Goal: Information Seeking & Learning: Learn about a topic

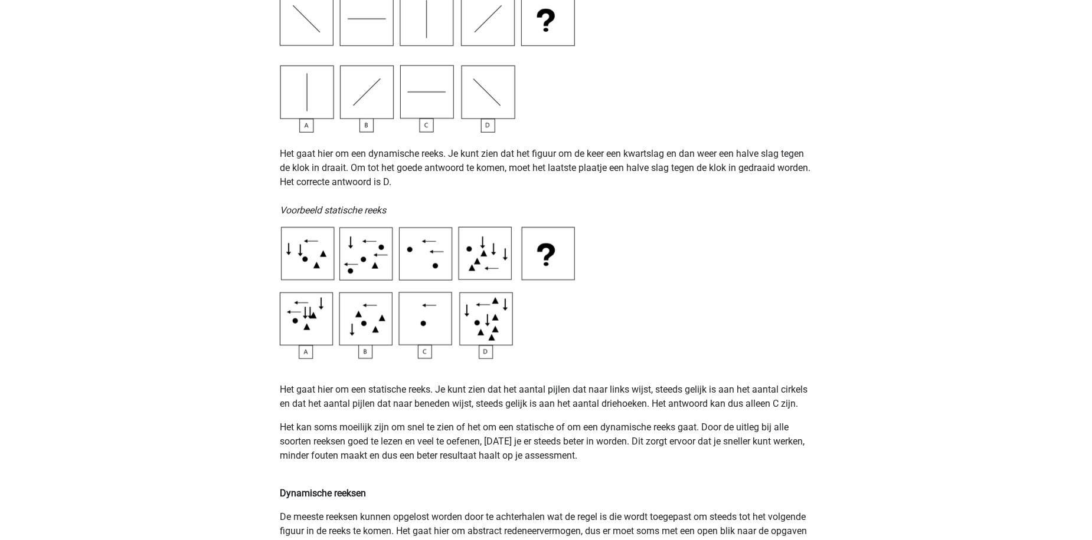
scroll to position [472, 0]
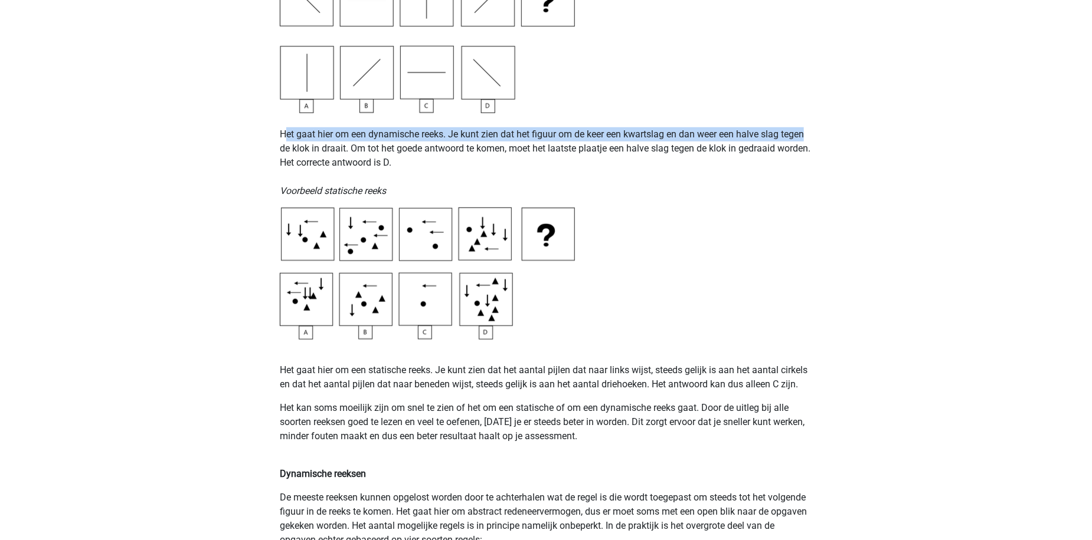
drag, startPoint x: 283, startPoint y: 138, endPoint x: 847, endPoint y: 136, distance: 564.1
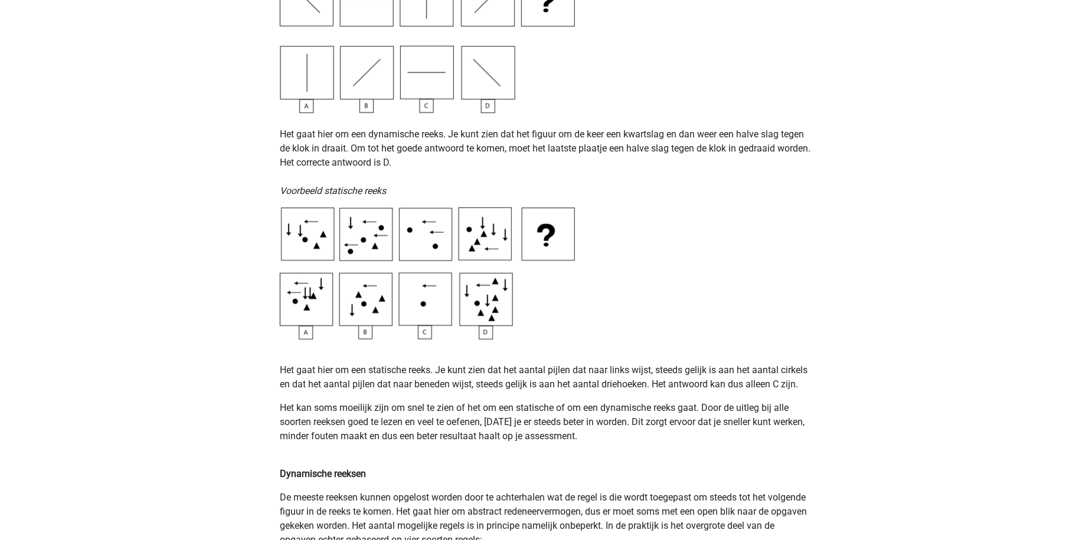
click at [666, 164] on p "Het gaat hier om een dynamische reeks. Je kunt zien dat het figuur om de keer e…" at bounding box center [546, 155] width 532 height 85
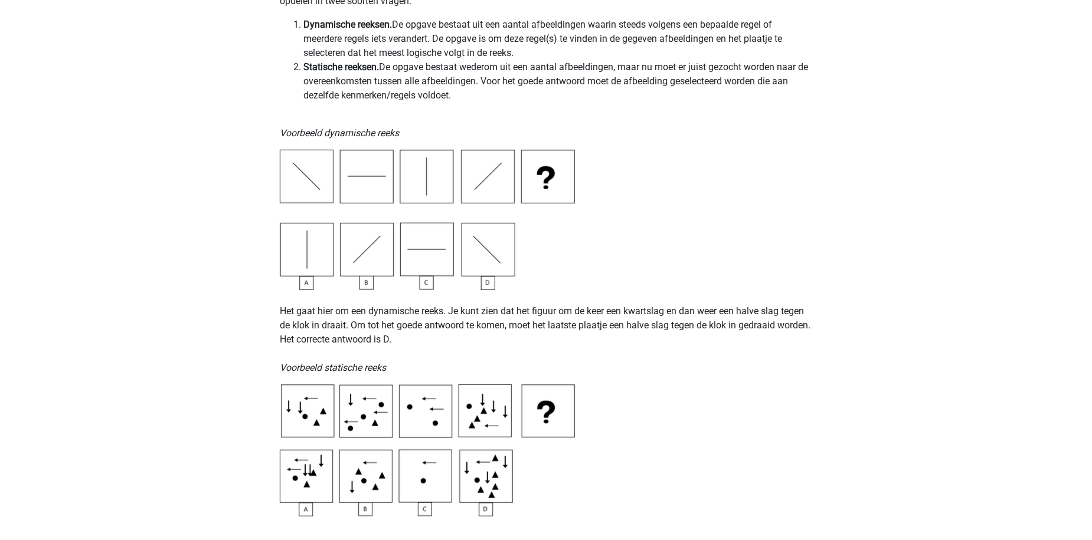
scroll to position [236, 0]
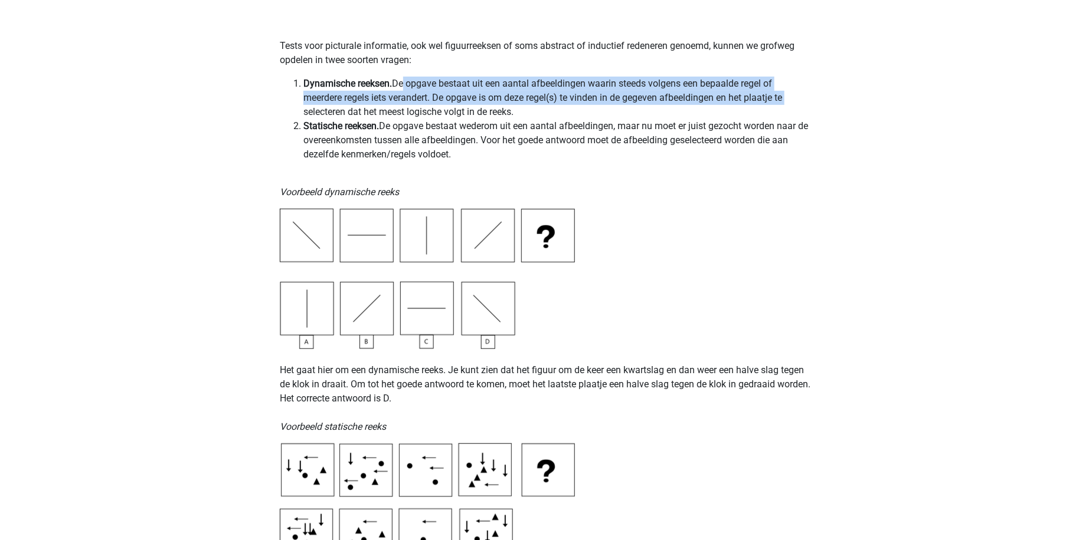
drag, startPoint x: 399, startPoint y: 83, endPoint x: 826, endPoint y: 92, distance: 427.3
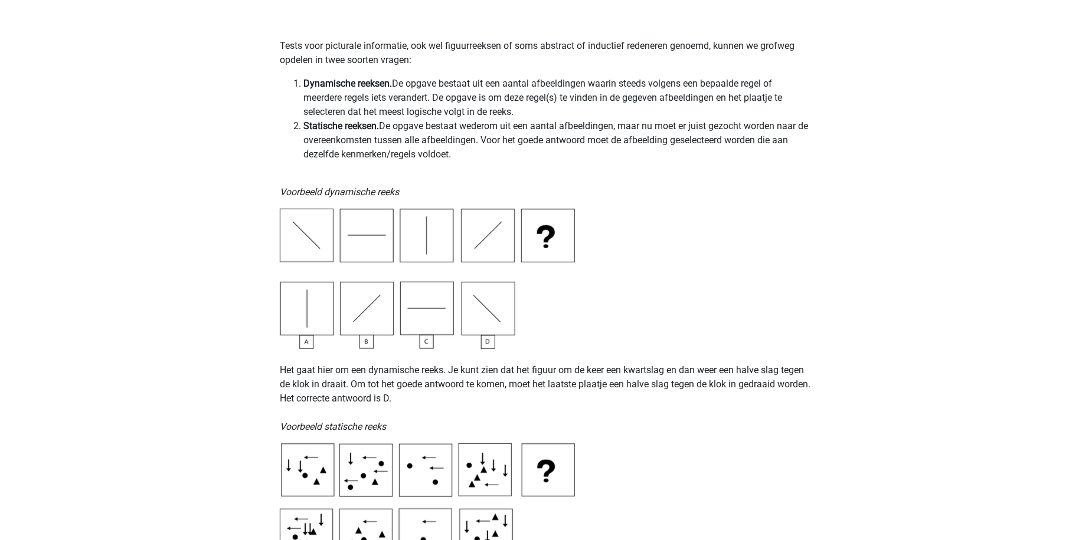
click at [413, 110] on li "Dynamische reeksen. De opgave bestaat uit een aantal afbeeldingen waarin steeds…" at bounding box center [557, 98] width 509 height 42
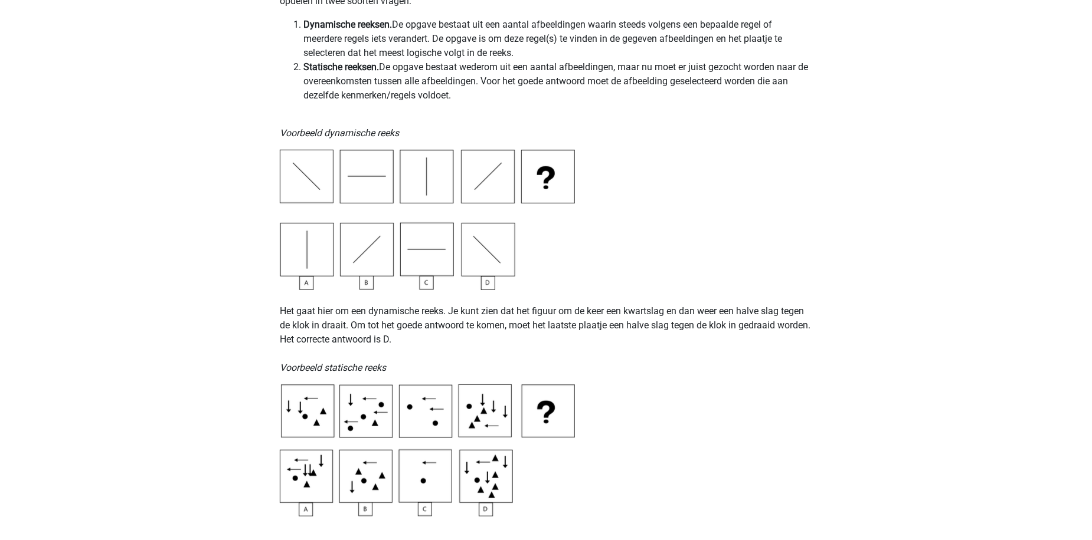
scroll to position [177, 0]
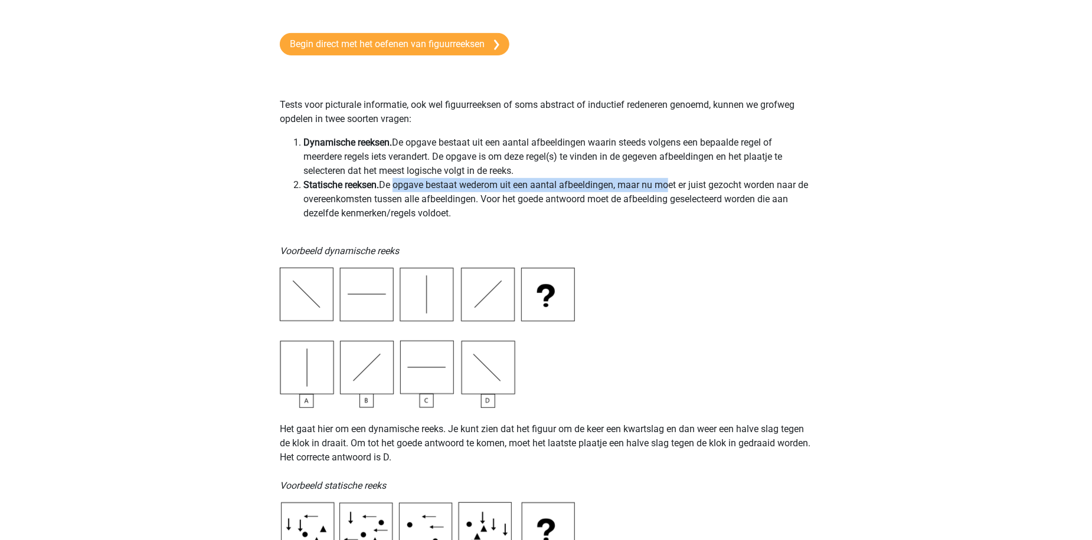
drag, startPoint x: 394, startPoint y: 182, endPoint x: 668, endPoint y: 189, distance: 273.9
click at [669, 189] on li "Statische reeksen. De opgave bestaat wederom uit een aantal afbeeldingen, maar …" at bounding box center [557, 199] width 509 height 42
click at [658, 189] on li "Statische reeksen. De opgave bestaat wederom uit een aantal afbeeldingen, maar …" at bounding box center [557, 199] width 509 height 42
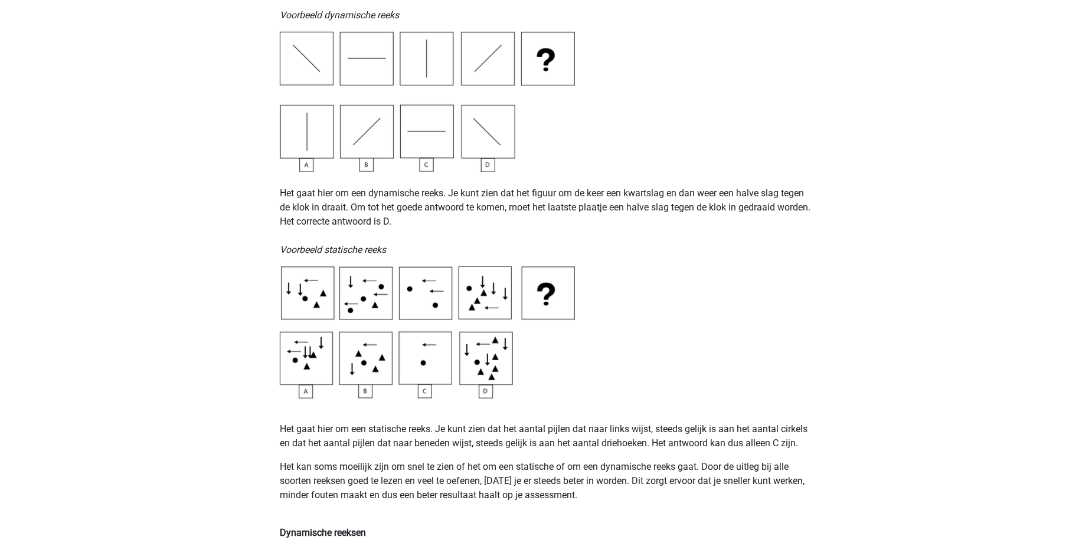
scroll to position [472, 0]
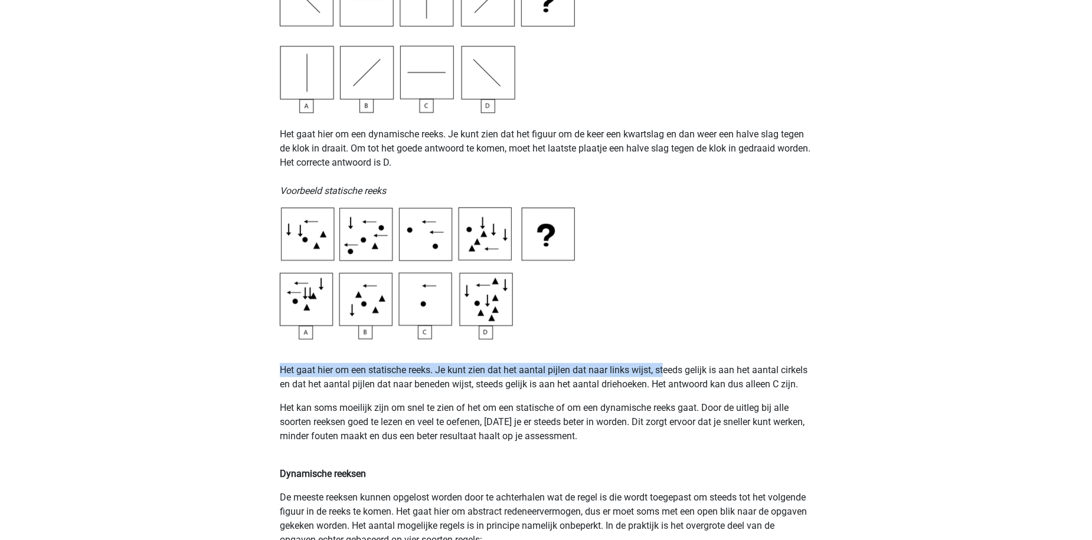
drag, startPoint x: 278, startPoint y: 372, endPoint x: 443, endPoint y: 373, distance: 165.2
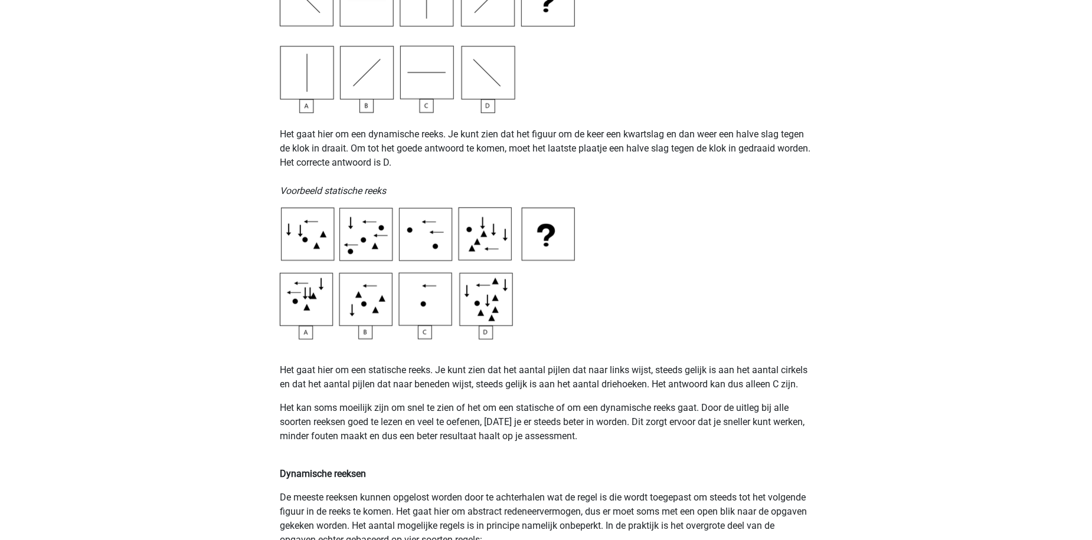
click at [297, 381] on p "Het gaat hier om een statische reeks. Je kunt zien dat het aantal pijlen dat na…" at bounding box center [546, 377] width 532 height 28
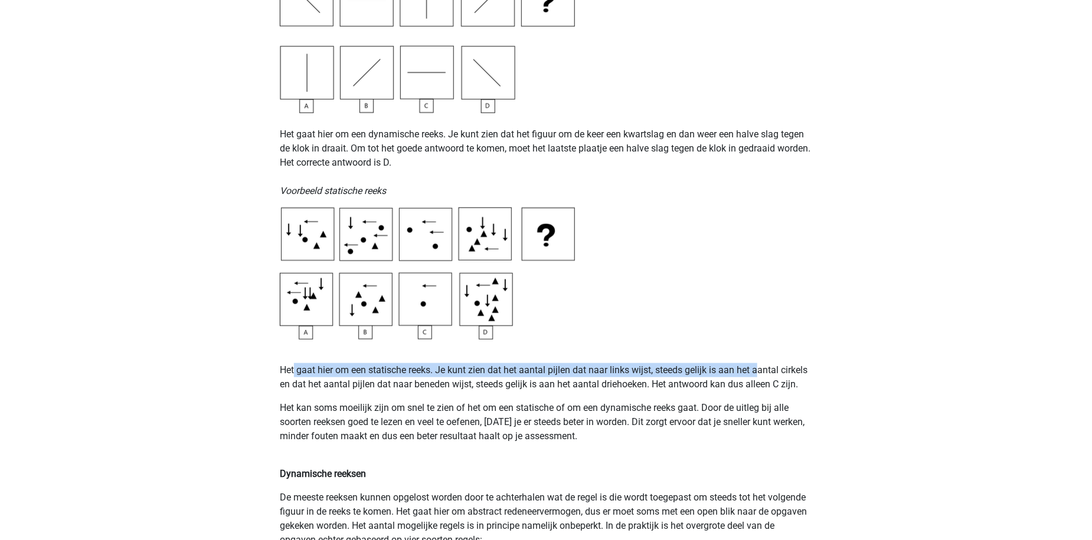
drag, startPoint x: 307, startPoint y: 375, endPoint x: 758, endPoint y: 369, distance: 451.4
click at [758, 369] on p "Het gaat hier om een statische reeks. Je kunt zien dat het aantal pijlen dat na…" at bounding box center [546, 377] width 532 height 28
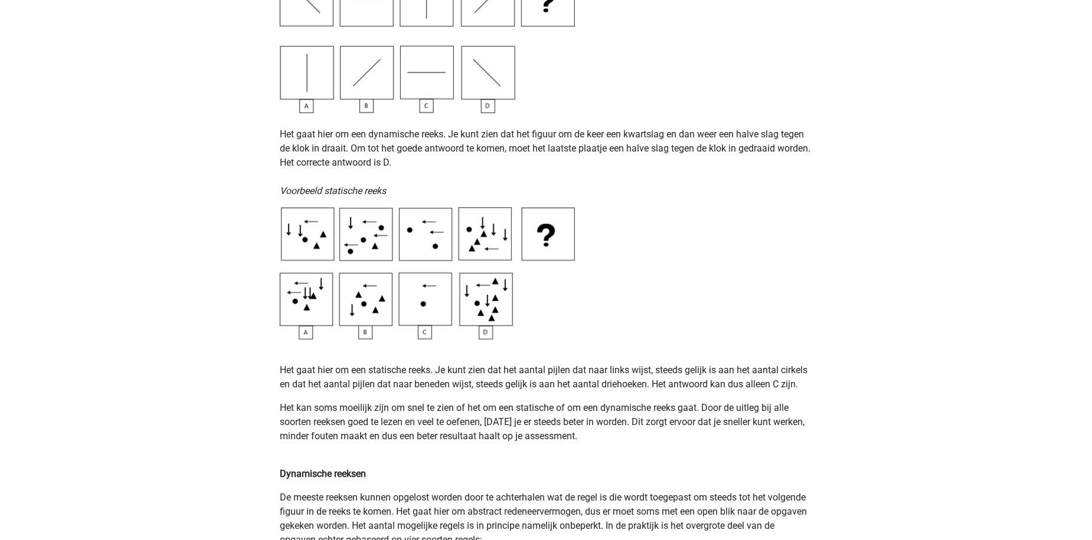
click at [752, 344] on p at bounding box center [546, 347] width 532 height 14
drag, startPoint x: 285, startPoint y: 379, endPoint x: 586, endPoint y: 387, distance: 301.0
click at [586, 387] on p "Het gaat hier om een statische reeks. Je kunt zien dat het aantal pijlen dat na…" at bounding box center [546, 377] width 532 height 28
click at [474, 390] on p "Het gaat hier om een statische reeks. Je kunt zien dat het aantal pijlen dat na…" at bounding box center [546, 377] width 532 height 28
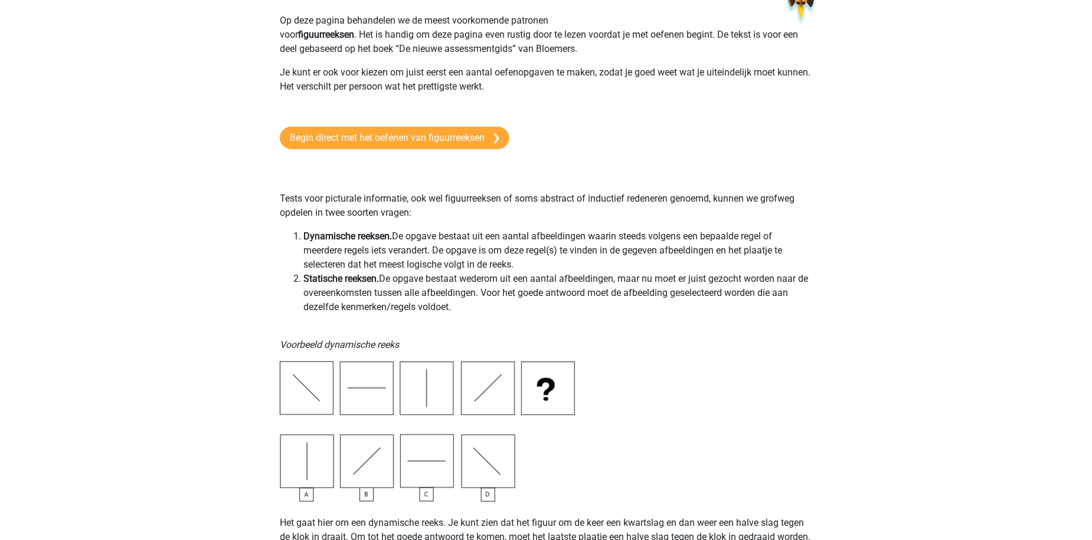
scroll to position [0, 0]
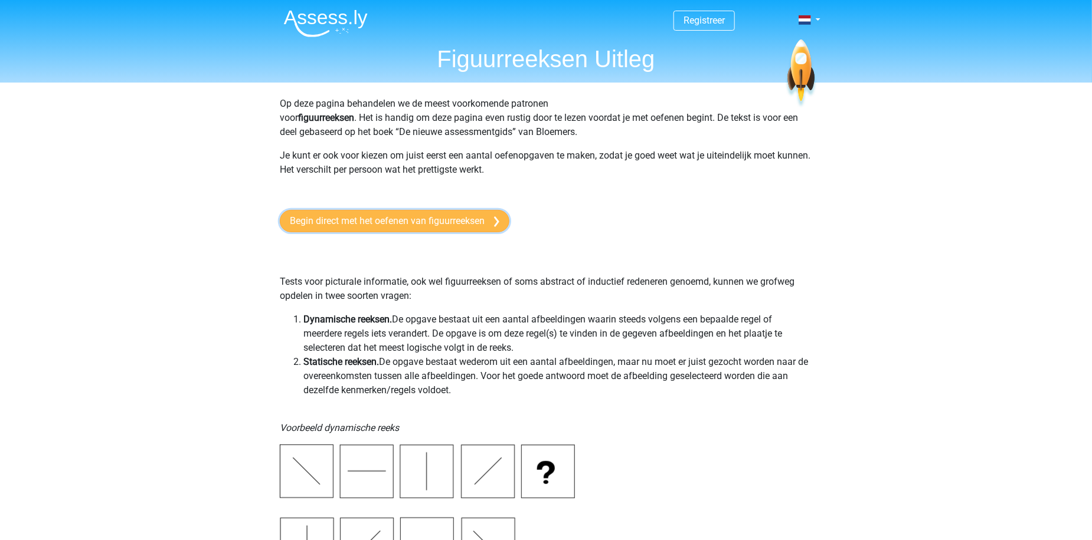
click at [404, 214] on link "Begin direct met het oefenen van figuurreeksen" at bounding box center [395, 221] width 230 height 22
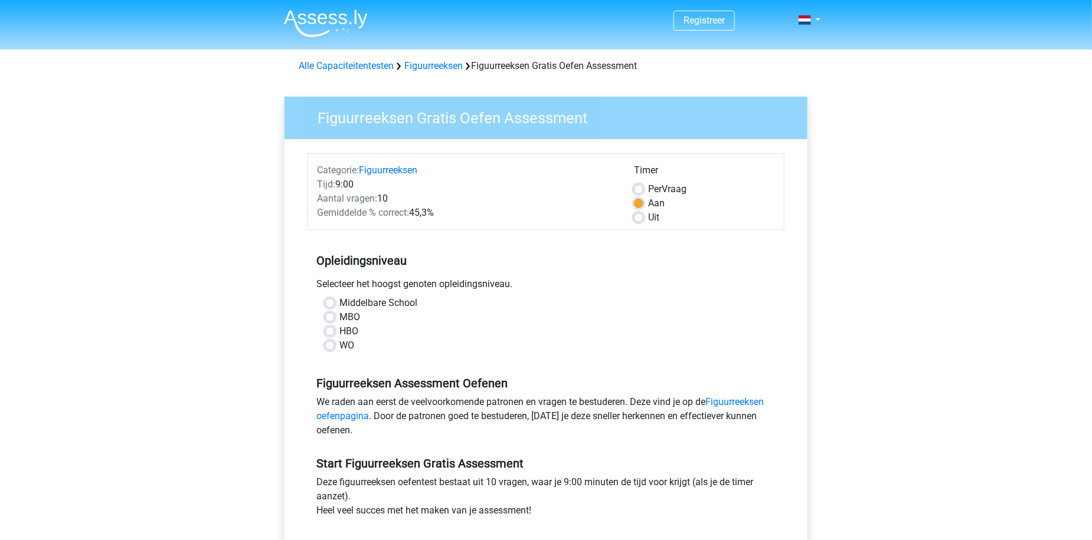
scroll to position [59, 0]
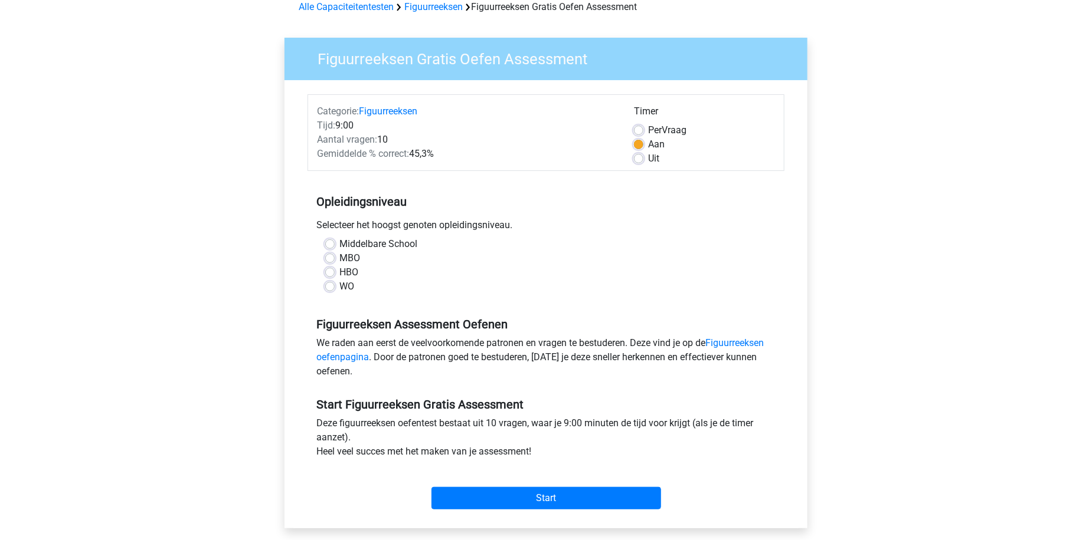
click at [648, 159] on label "Uit" at bounding box center [653, 159] width 11 height 14
click at [639, 159] on input "Uit" at bounding box center [638, 158] width 9 height 12
radio input "true"
click at [648, 146] on label "Aan" at bounding box center [656, 144] width 17 height 14
click at [641, 146] on input "Aan" at bounding box center [638, 143] width 9 height 12
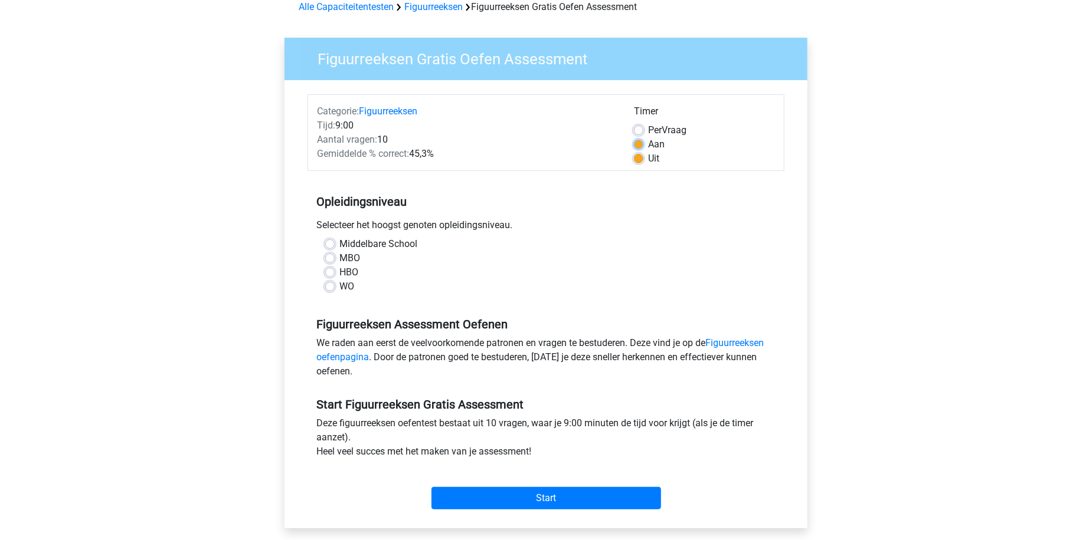
radio input "true"
click at [339, 274] on label "HBO" at bounding box center [348, 273] width 19 height 14
click at [328, 274] on input "HBO" at bounding box center [329, 272] width 9 height 12
radio input "true"
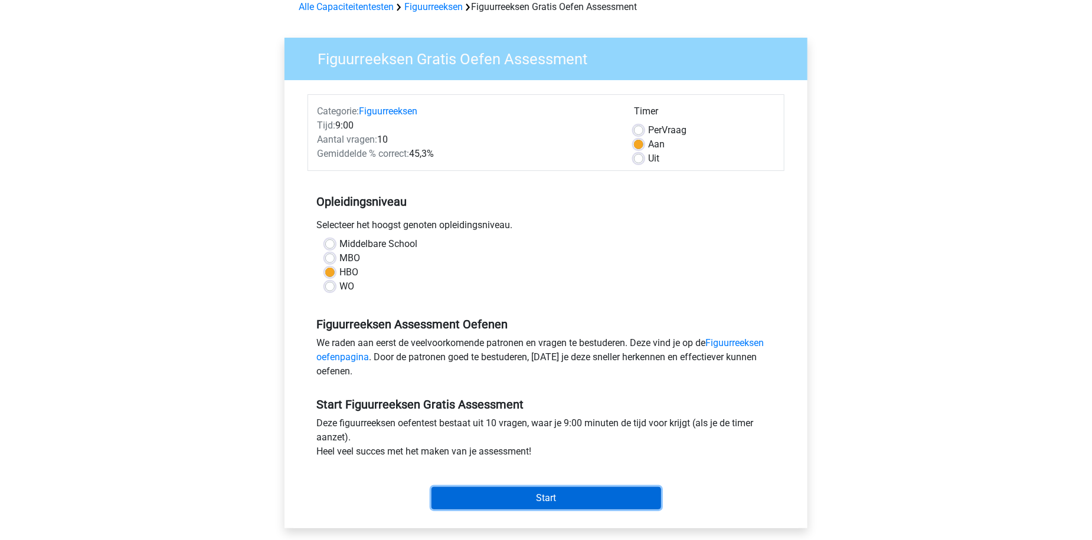
click at [533, 501] on input "Start" at bounding box center [546, 498] width 230 height 22
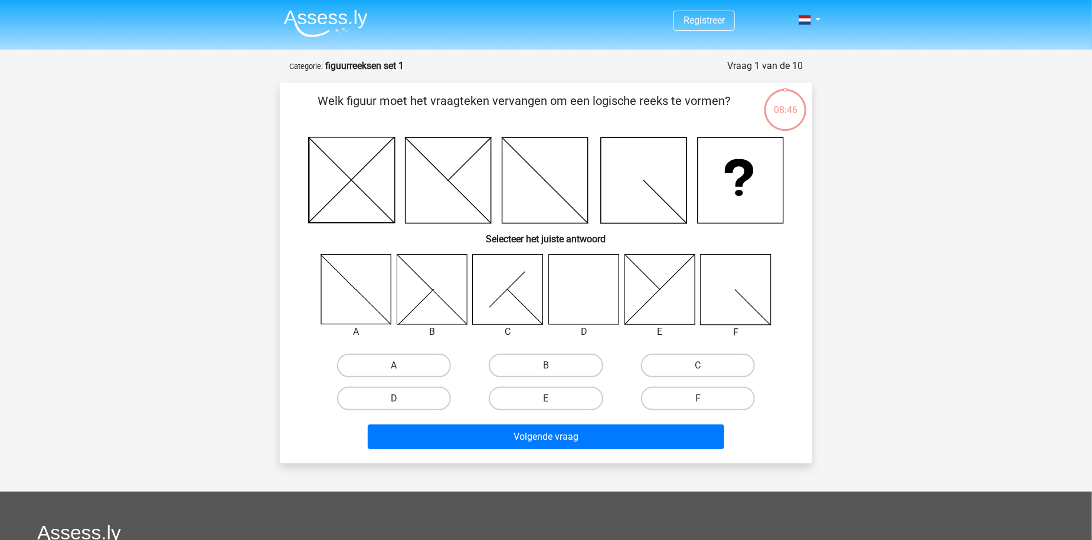
click at [418, 399] on label "D" at bounding box center [394, 399] width 114 height 24
click at [402, 399] on input "D" at bounding box center [398, 403] width 8 height 8
radio input "true"
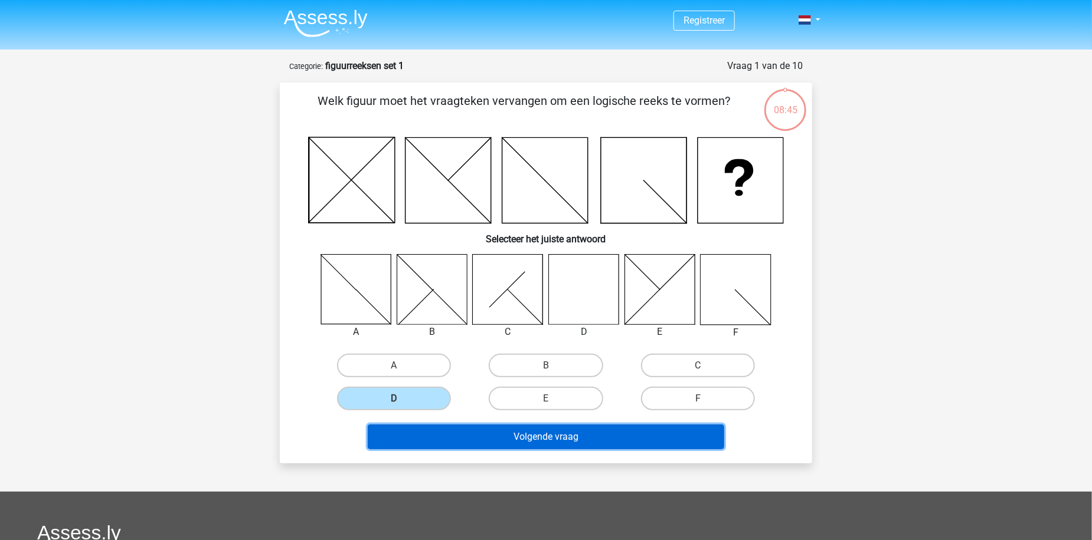
click at [579, 441] on button "Volgende vraag" at bounding box center [546, 437] width 357 height 25
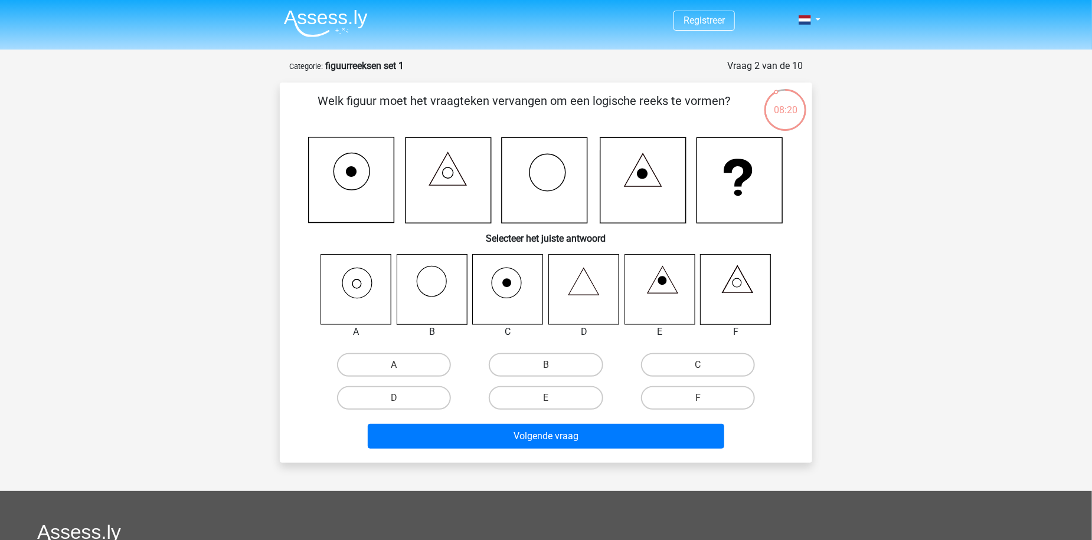
click at [586, 313] on icon at bounding box center [584, 289] width 70 height 70
click at [388, 365] on label "A" at bounding box center [394, 365] width 114 height 24
click at [394, 365] on input "A" at bounding box center [398, 369] width 8 height 8
radio input "true"
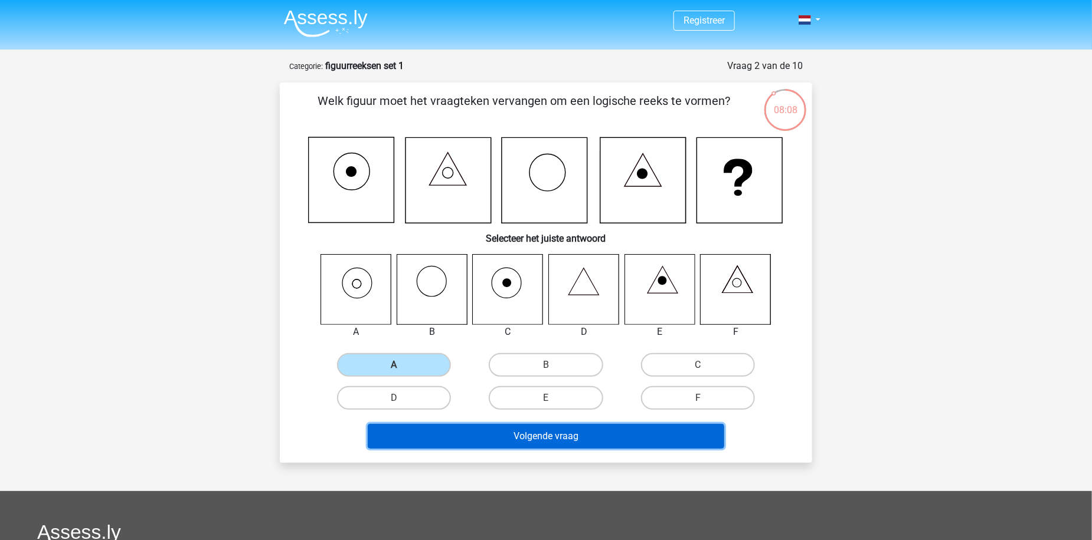
click at [536, 443] on button "Volgende vraag" at bounding box center [546, 436] width 357 height 25
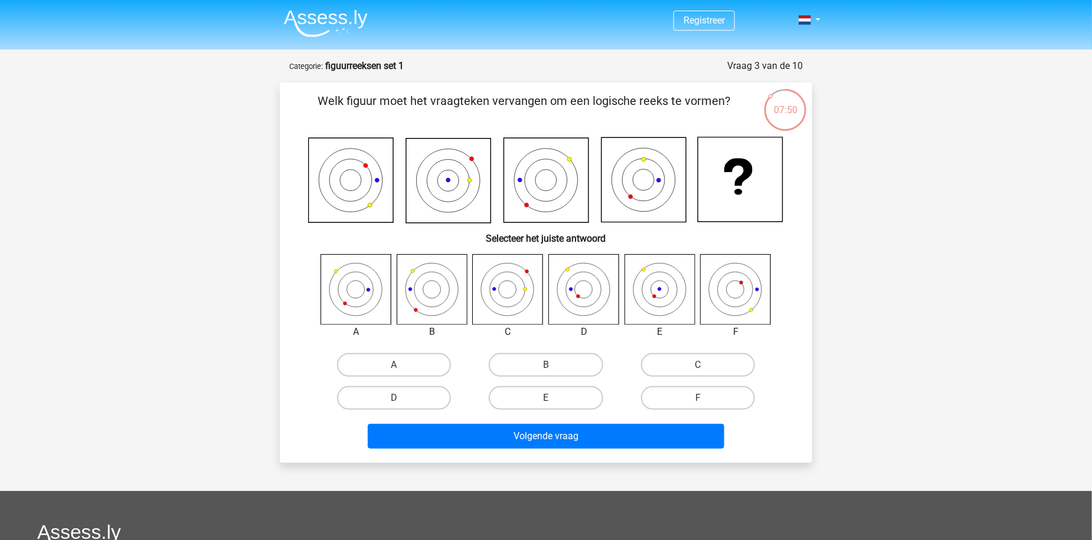
drag, startPoint x: 384, startPoint y: 104, endPoint x: 615, endPoint y: 103, distance: 230.7
click at [614, 103] on p "Welk figuur moet het vraagteken vervangen om een logische reeks te vormen?" at bounding box center [524, 109] width 450 height 35
click at [604, 103] on p "Welk figuur moet het vraagteken vervangen om een logische reeks te vormen?" at bounding box center [524, 109] width 450 height 35
drag, startPoint x: 335, startPoint y: 100, endPoint x: 568, endPoint y: 99, distance: 233.7
click at [568, 99] on p "Welk figuur moet het vraagteken vervangen om een logische reeks te vormen?" at bounding box center [524, 109] width 450 height 35
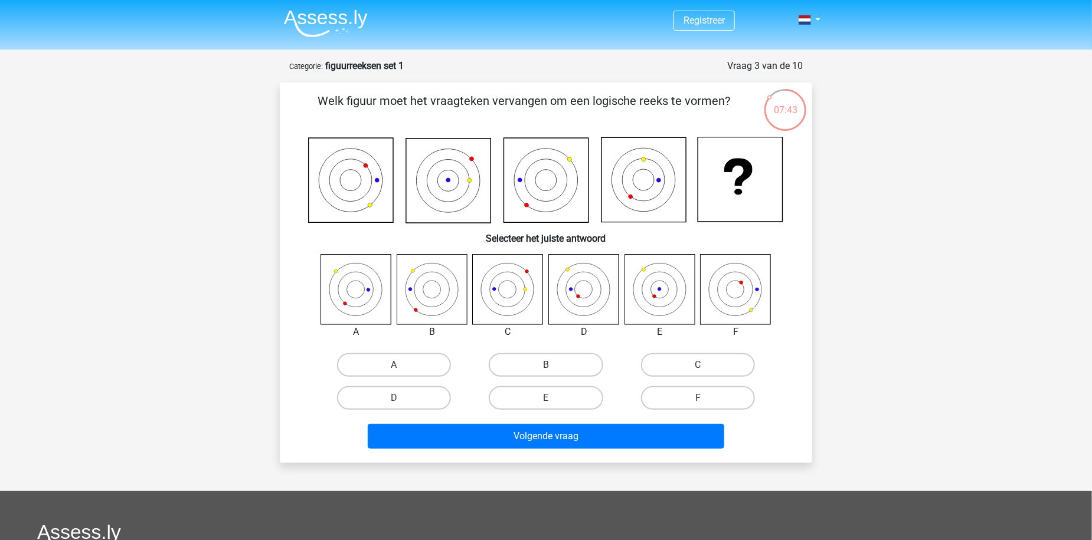
click at [568, 99] on p "Welk figuur moet het vraagteken vervangen om een logische reeks te vormen?" at bounding box center [524, 109] width 450 height 35
click at [522, 363] on label "B" at bounding box center [546, 365] width 114 height 24
click at [546, 365] on input "B" at bounding box center [550, 369] width 8 height 8
radio input "true"
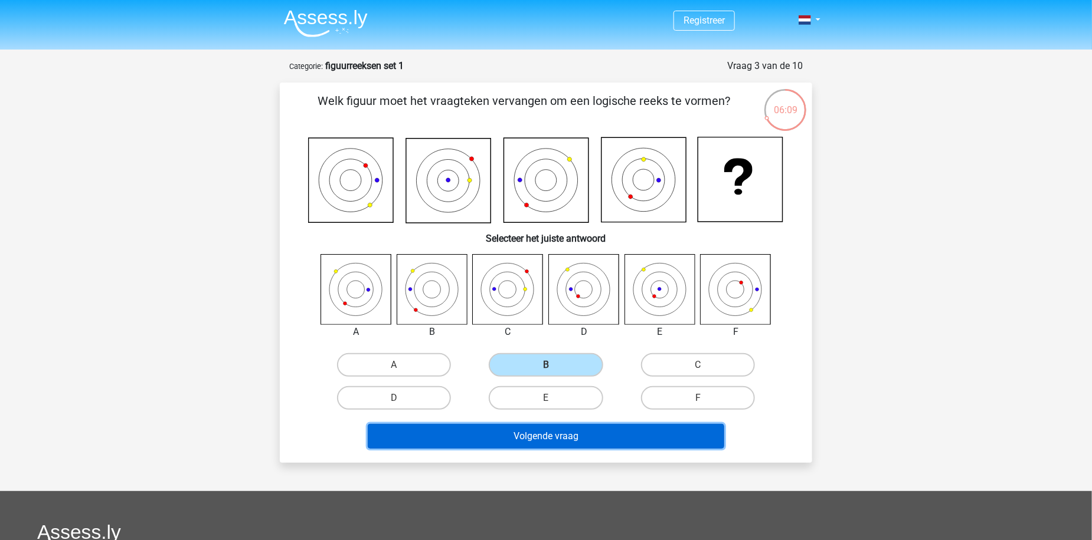
click at [525, 447] on button "Volgende vraag" at bounding box center [546, 436] width 357 height 25
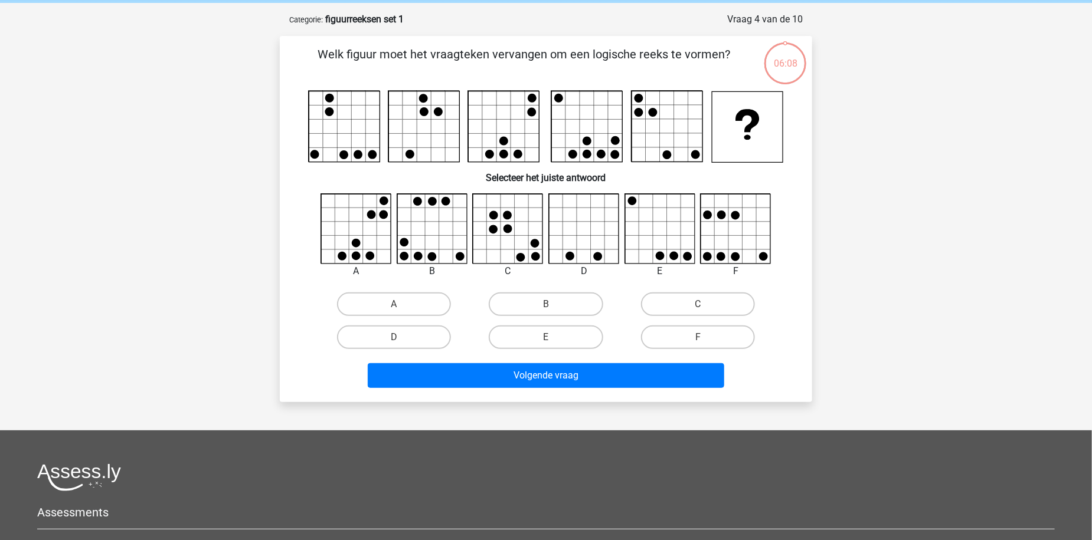
scroll to position [59, 0]
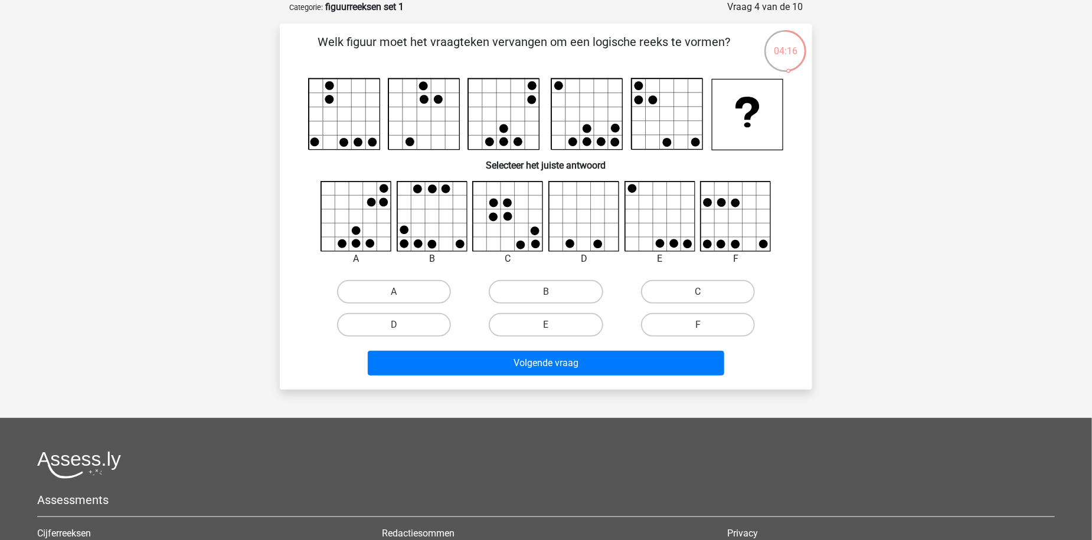
click at [549, 296] on input "B" at bounding box center [550, 296] width 8 height 8
radio input "true"
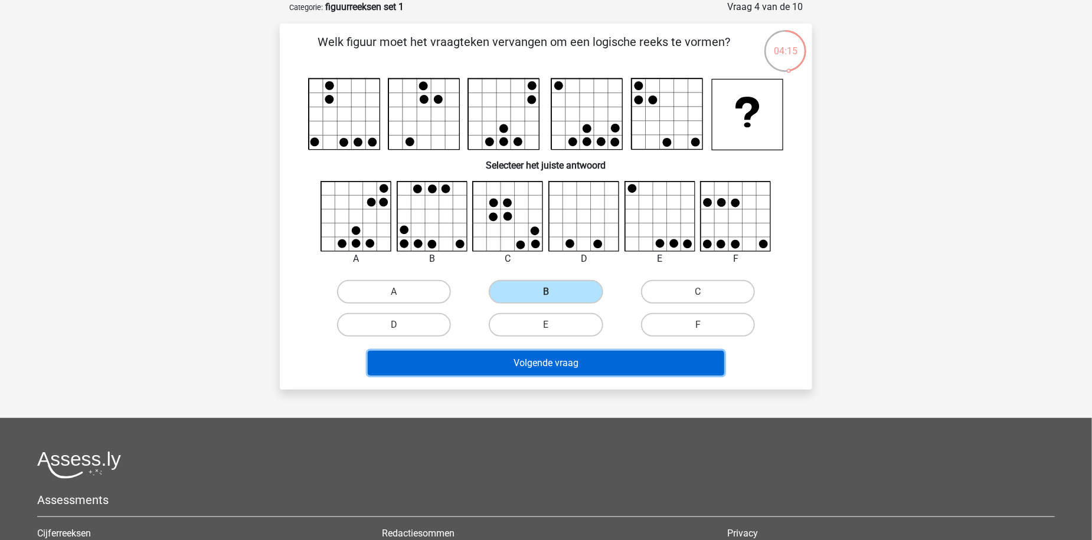
click at [565, 359] on button "Volgende vraag" at bounding box center [546, 363] width 357 height 25
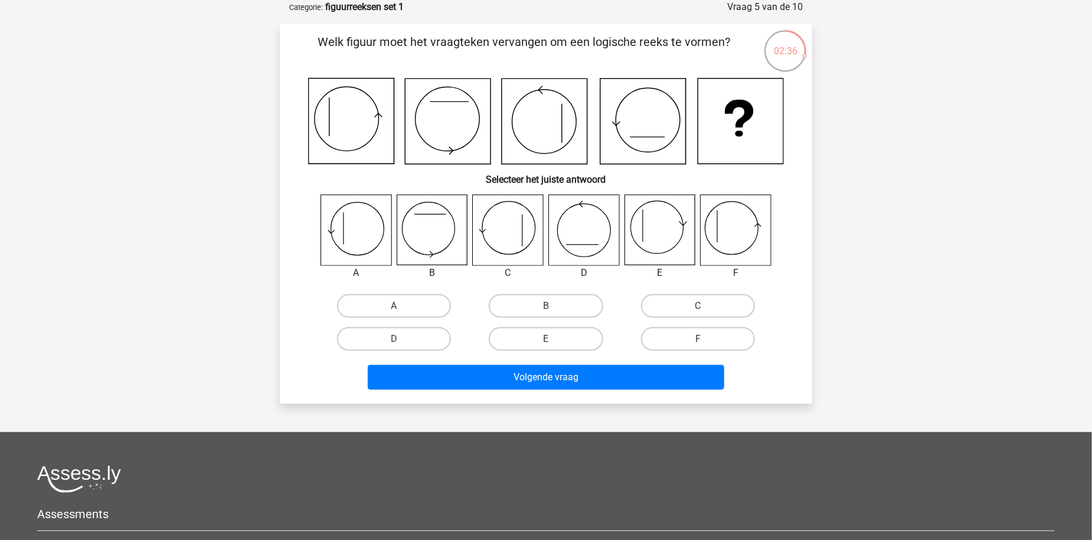
click at [703, 306] on input "C" at bounding box center [701, 310] width 8 height 8
radio input "true"
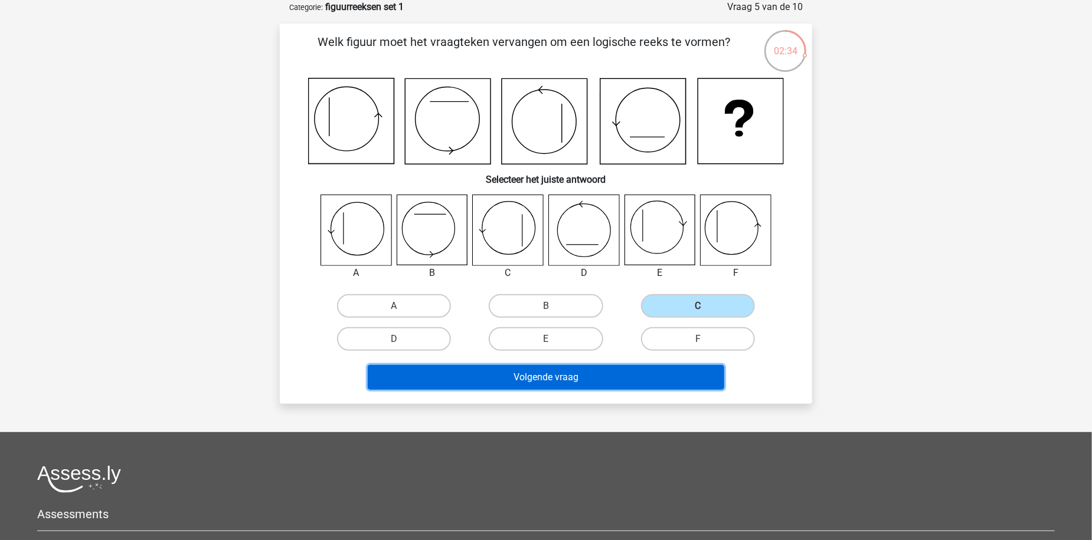
click at [637, 378] on button "Volgende vraag" at bounding box center [546, 377] width 357 height 25
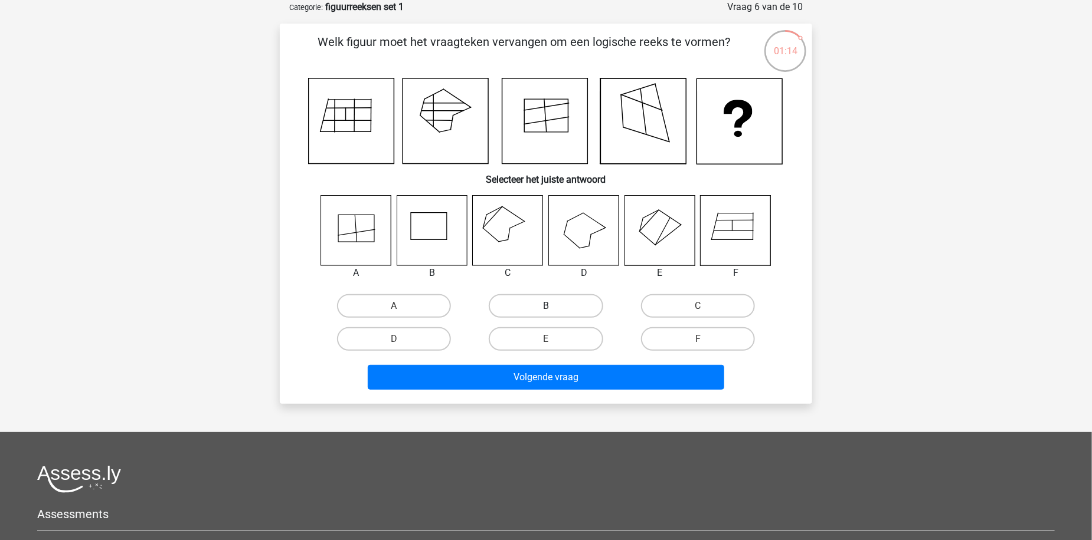
click at [534, 299] on label "B" at bounding box center [546, 306] width 114 height 24
click at [546, 306] on input "B" at bounding box center [550, 310] width 8 height 8
radio input "true"
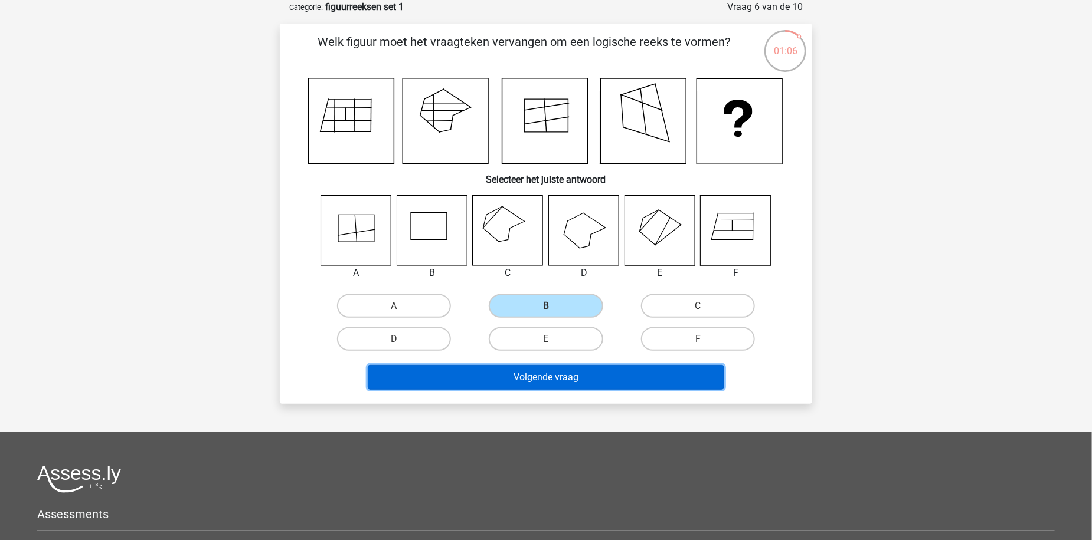
click at [536, 366] on button "Volgende vraag" at bounding box center [546, 377] width 357 height 25
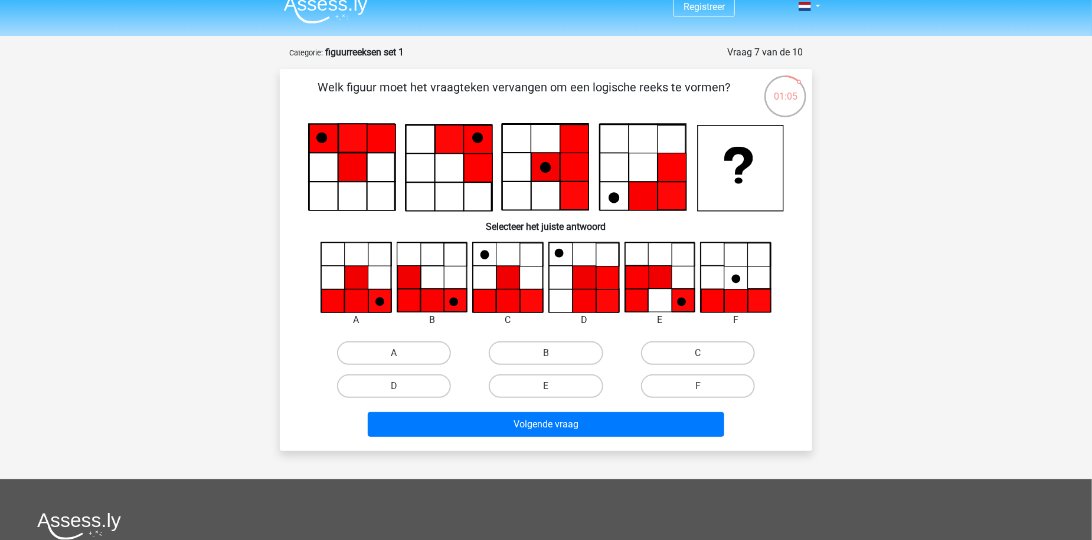
scroll to position [0, 0]
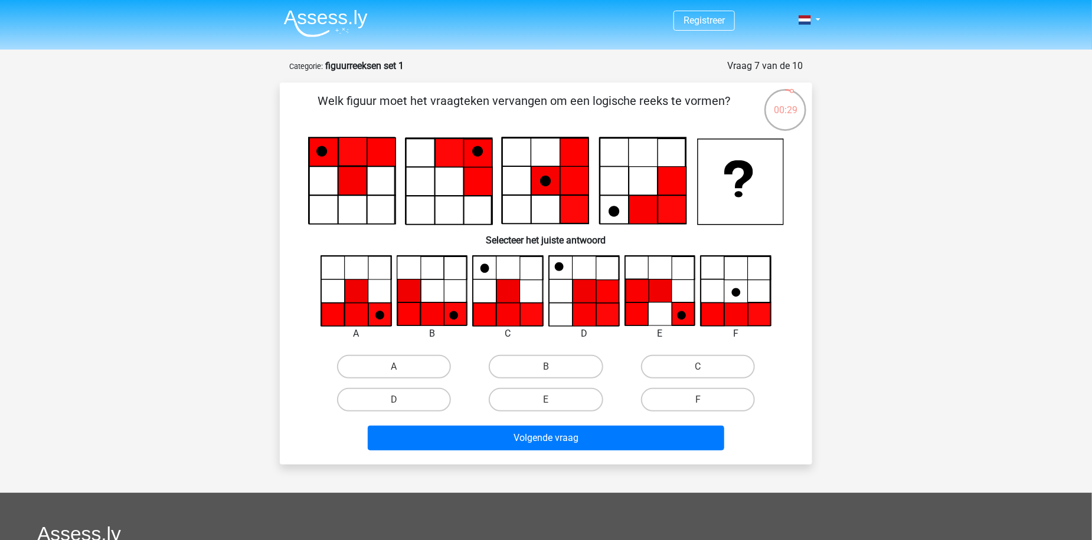
click at [353, 315] on icon at bounding box center [356, 314] width 23 height 23
click at [383, 365] on label "A" at bounding box center [394, 367] width 114 height 24
click at [394, 367] on input "A" at bounding box center [398, 371] width 8 height 8
radio input "true"
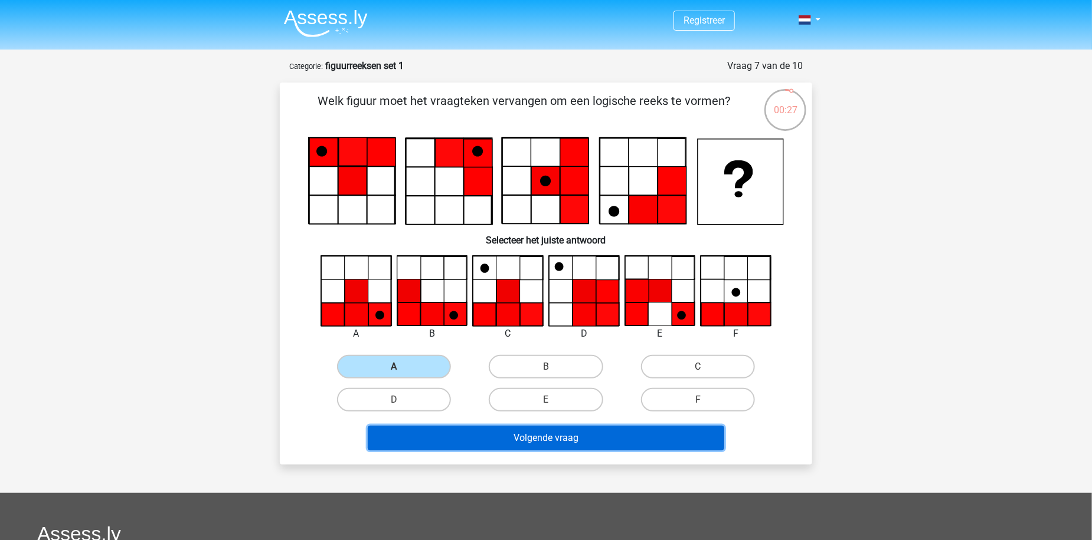
click at [568, 440] on button "Volgende vraag" at bounding box center [546, 438] width 357 height 25
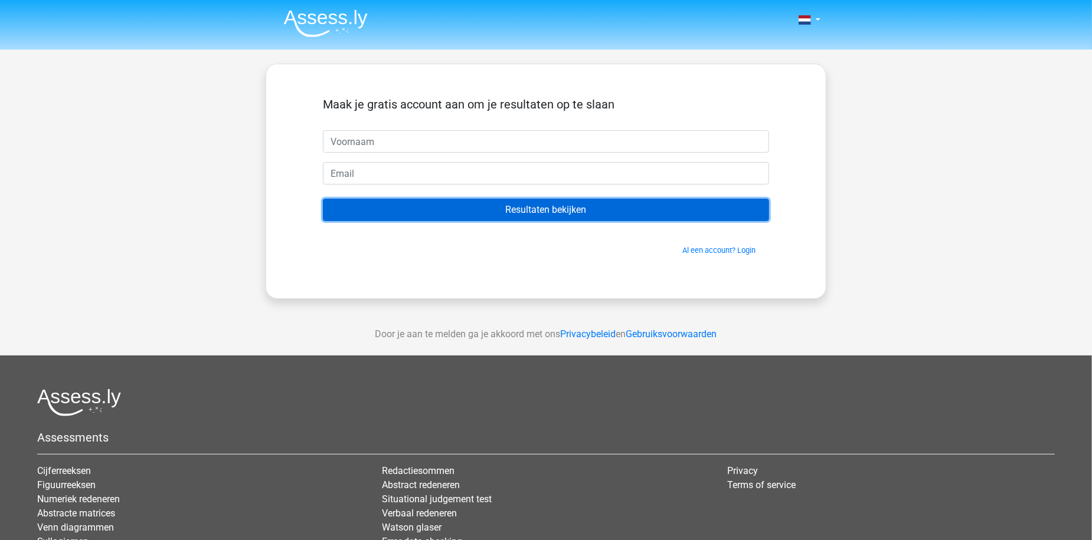
click at [641, 213] on input "Resultaten bekijken" at bounding box center [546, 210] width 446 height 22
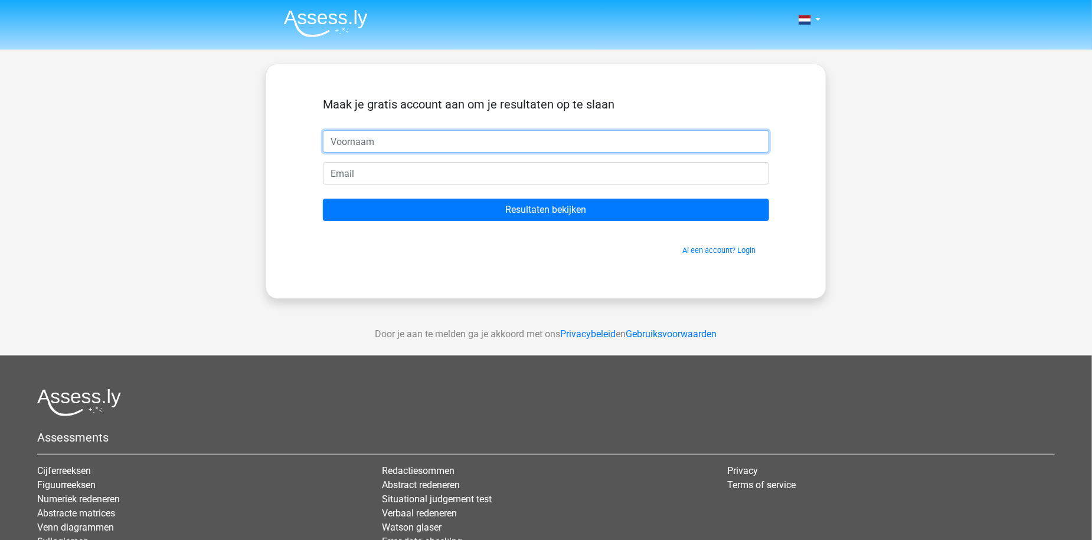
click at [471, 140] on input "text" at bounding box center [546, 141] width 446 height 22
click at [429, 133] on input "text" at bounding box center [546, 141] width 446 height 22
click at [328, 130] on input "text" at bounding box center [546, 141] width 446 height 22
click at [356, 135] on input "text" at bounding box center [546, 141] width 446 height 22
type input "q"
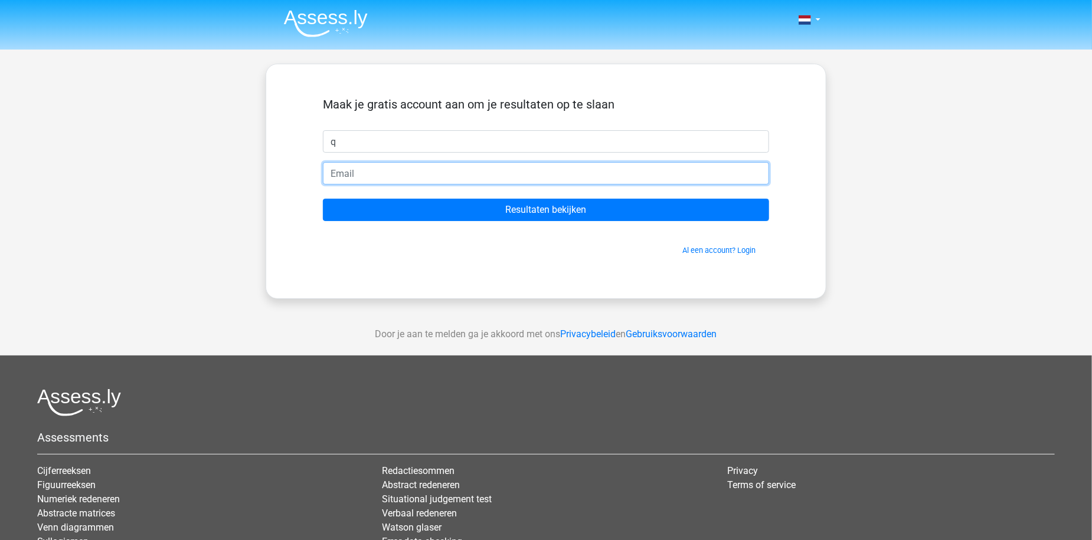
click at [330, 170] on input "email" at bounding box center [546, 173] width 446 height 22
type input "[PERSON_NAME][EMAIL_ADDRESS][DOMAIN_NAME]"
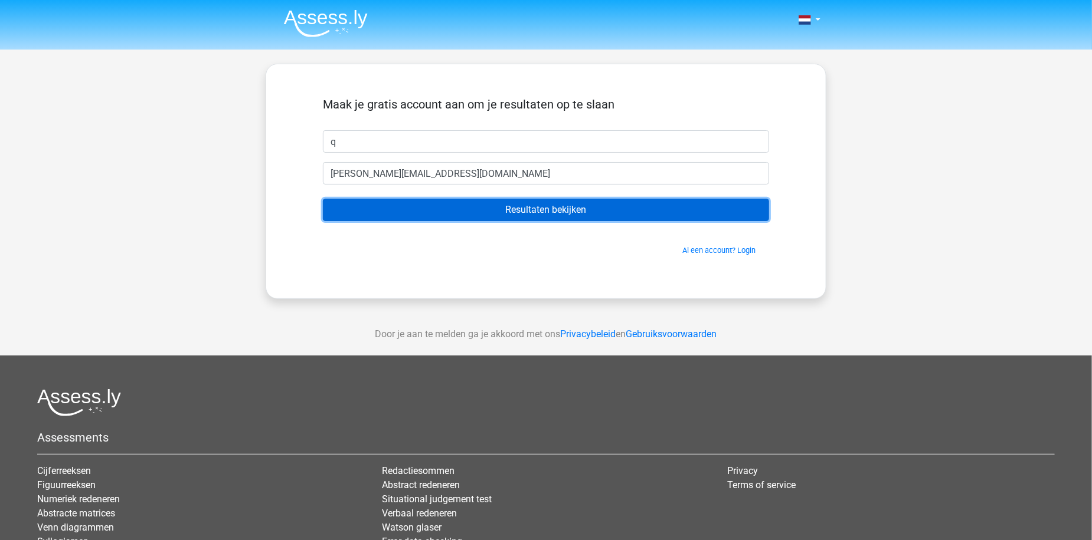
click at [484, 208] on input "Resultaten bekijken" at bounding box center [546, 210] width 446 height 22
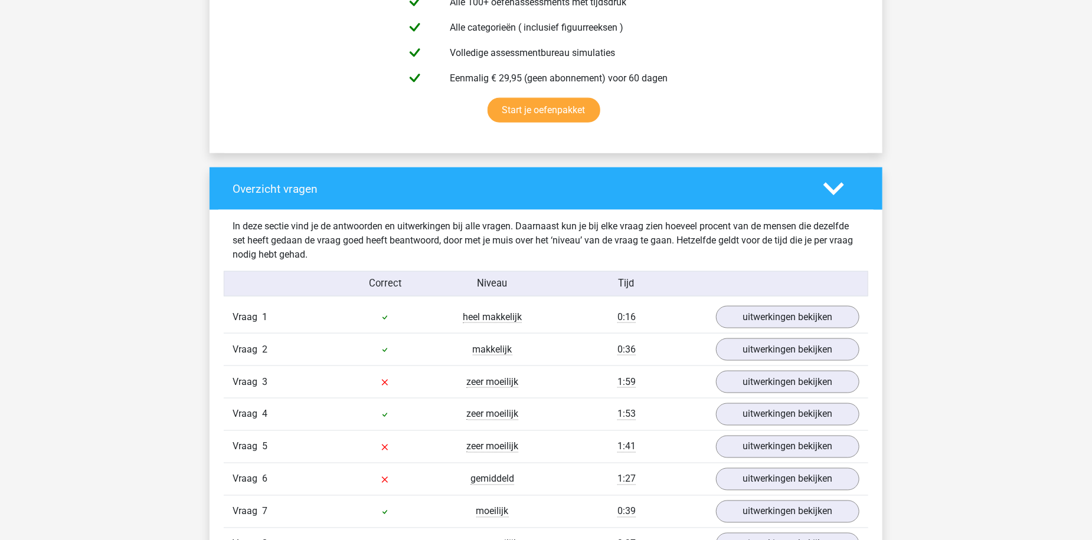
scroll to position [826, 0]
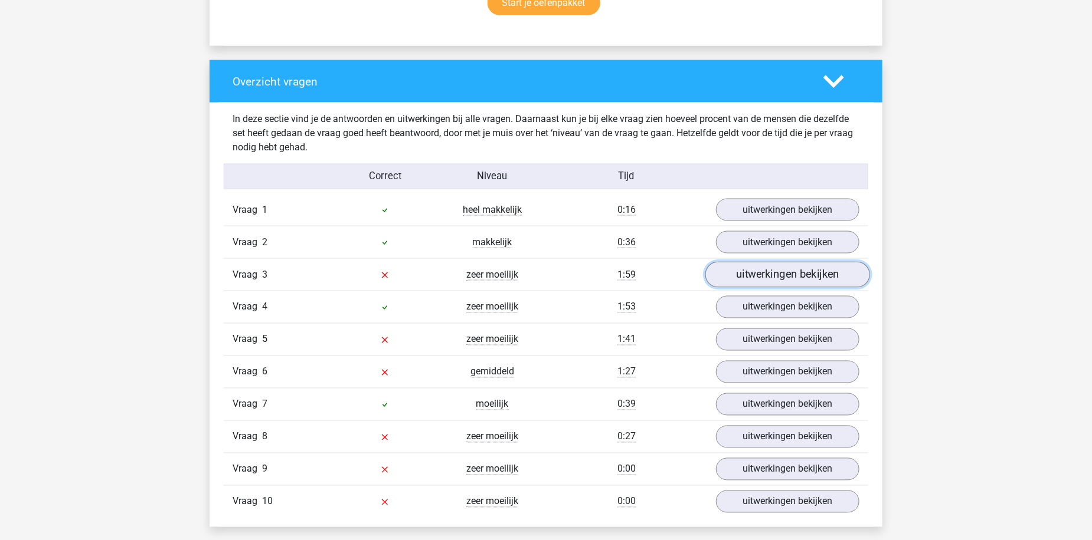
click at [789, 276] on link "uitwerkingen bekijken" at bounding box center [787, 275] width 165 height 26
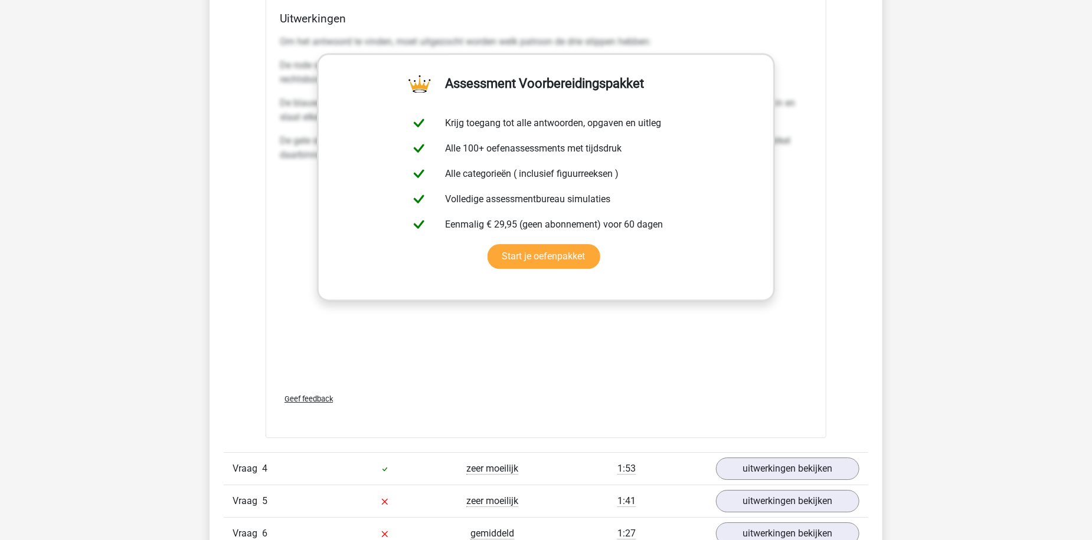
scroll to position [1593, 0]
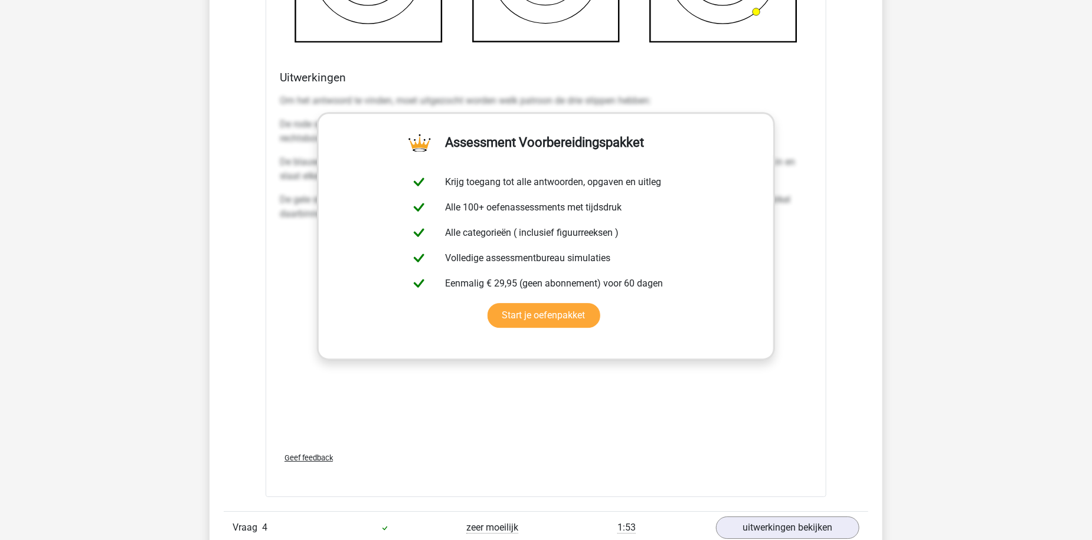
click at [802, 396] on div "Om het antwoord te vinden, moet uitgezocht worden welk patroon de drie stippen …" at bounding box center [546, 266] width 532 height 354
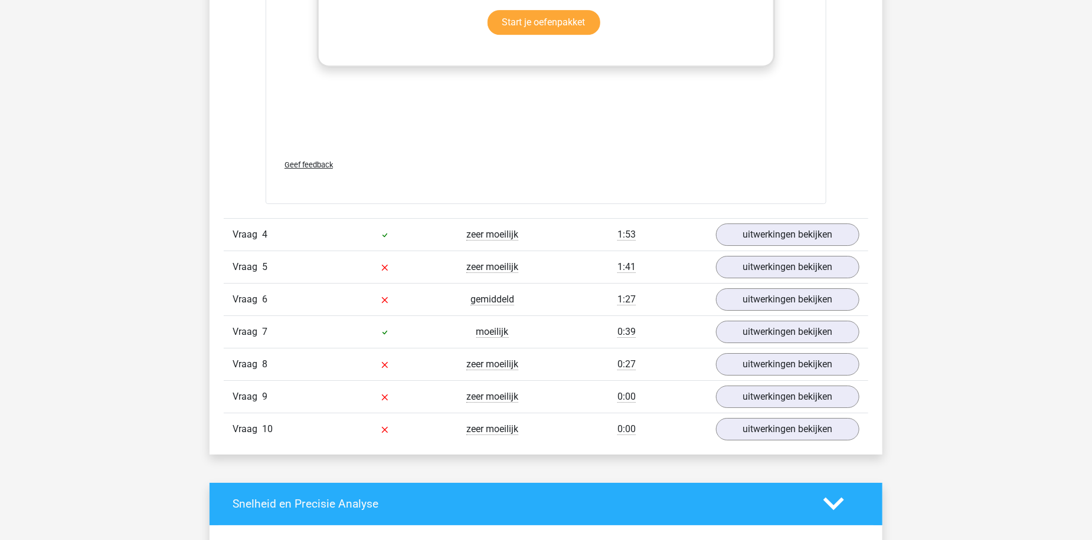
scroll to position [1829, 0]
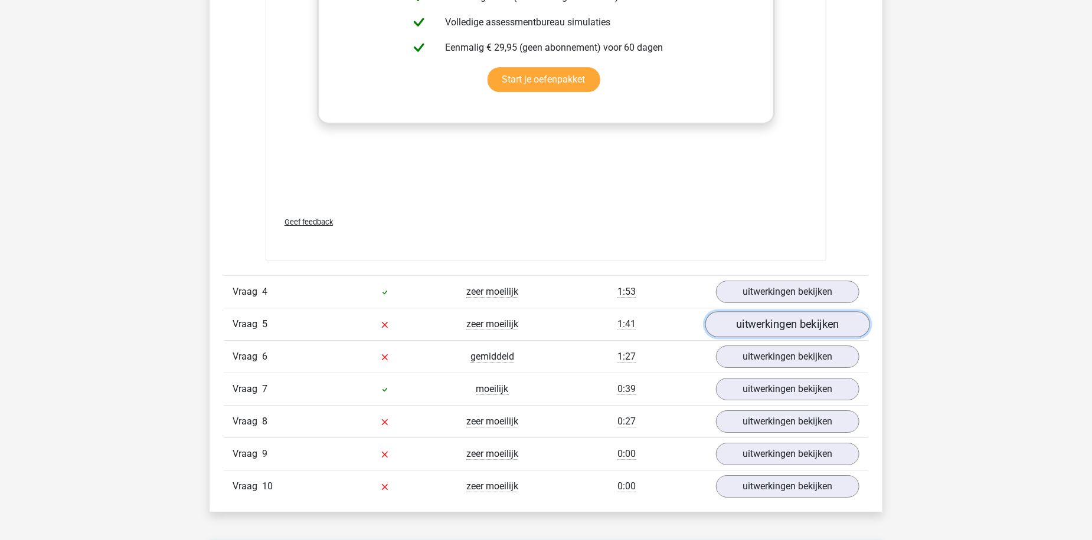
click at [798, 323] on link "uitwerkingen bekijken" at bounding box center [787, 325] width 165 height 26
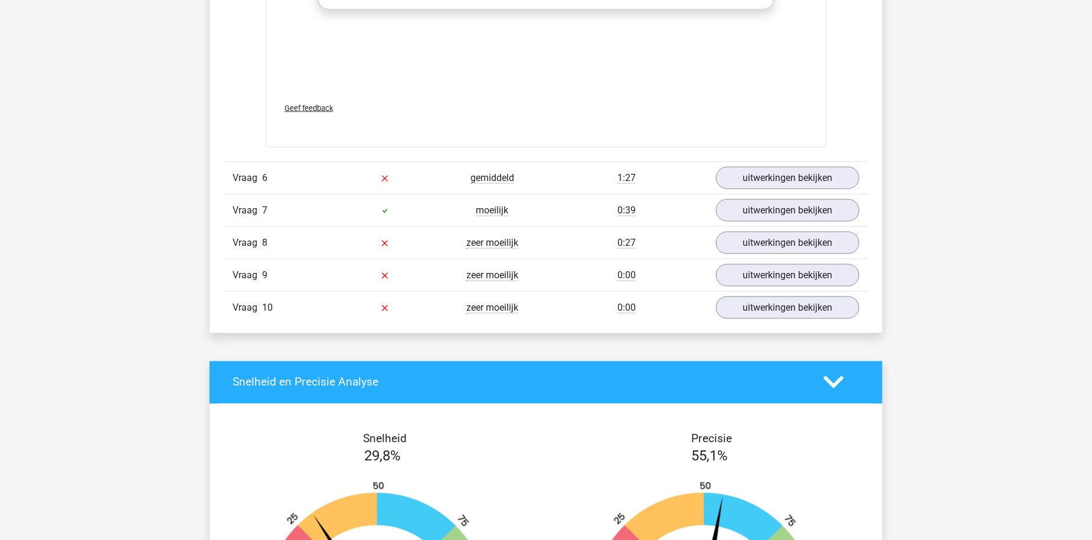
scroll to position [3009, 0]
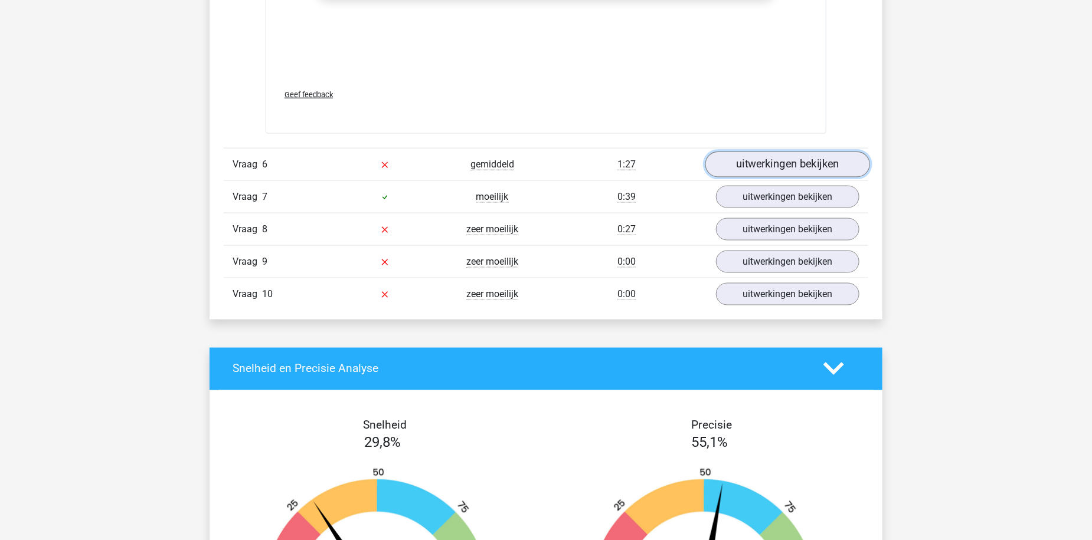
click at [796, 172] on link "uitwerkingen bekijken" at bounding box center [787, 165] width 165 height 26
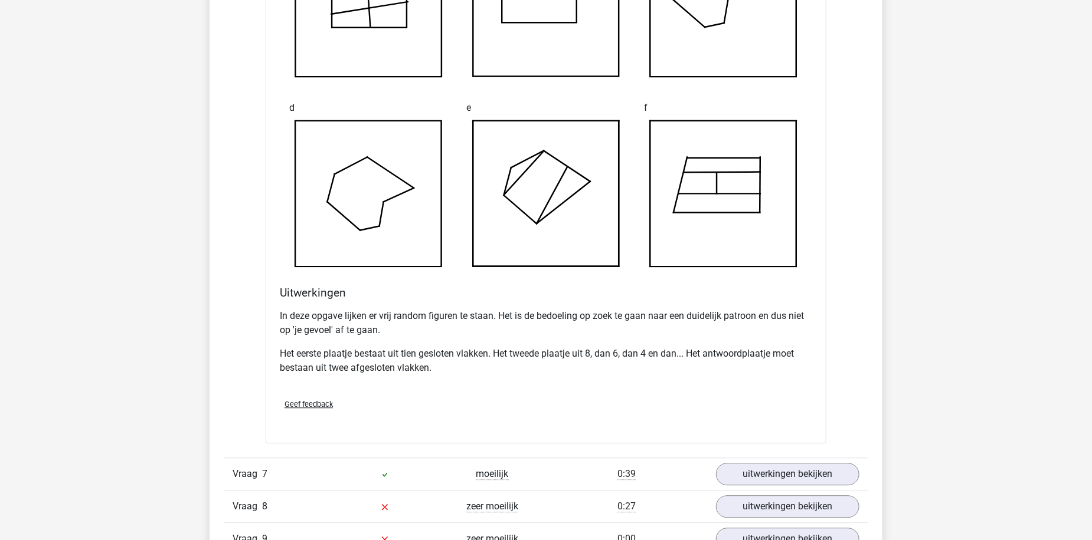
scroll to position [3599, 0]
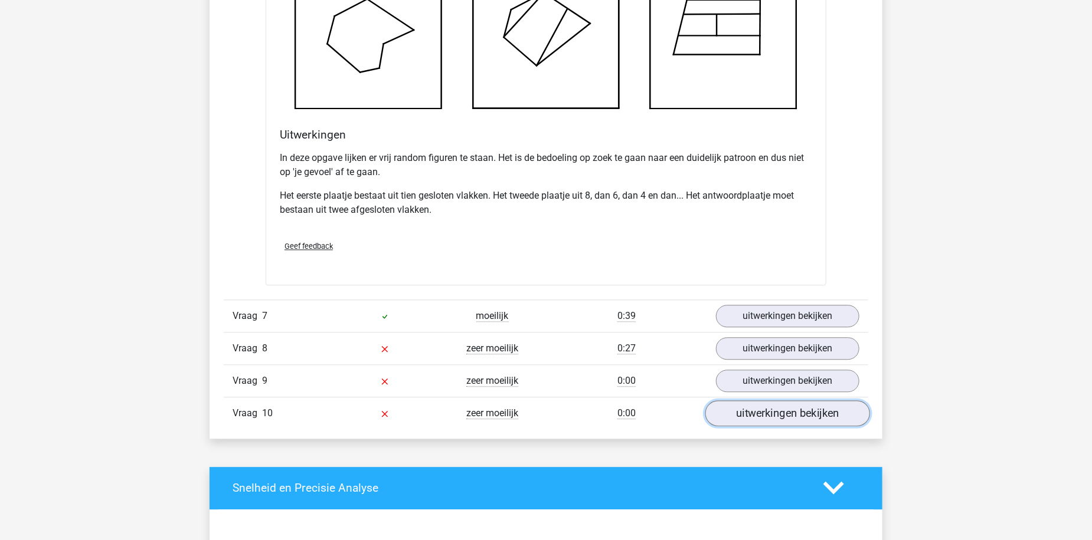
click at [828, 409] on link "uitwerkingen bekijken" at bounding box center [787, 414] width 165 height 26
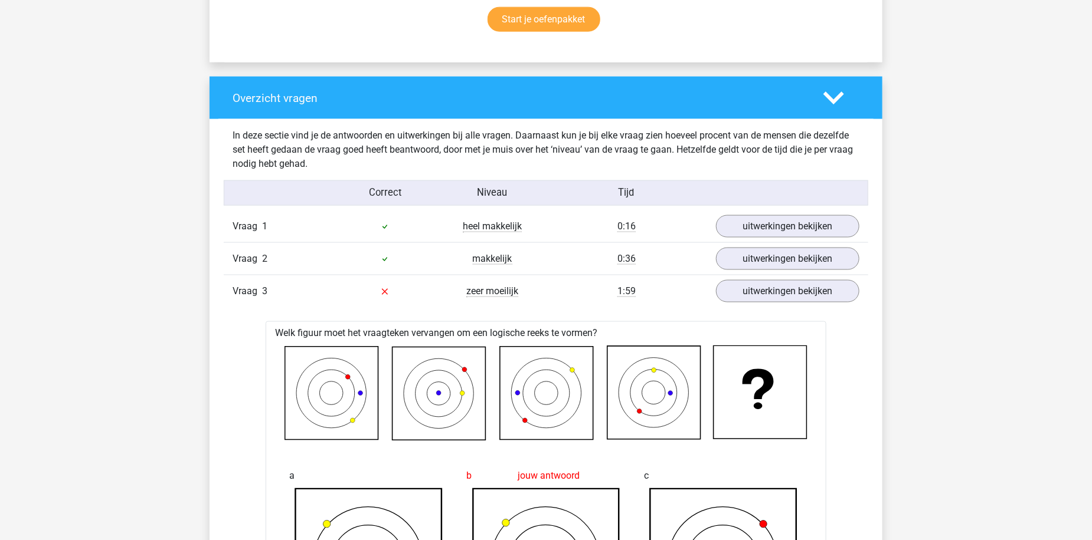
scroll to position [708, 0]
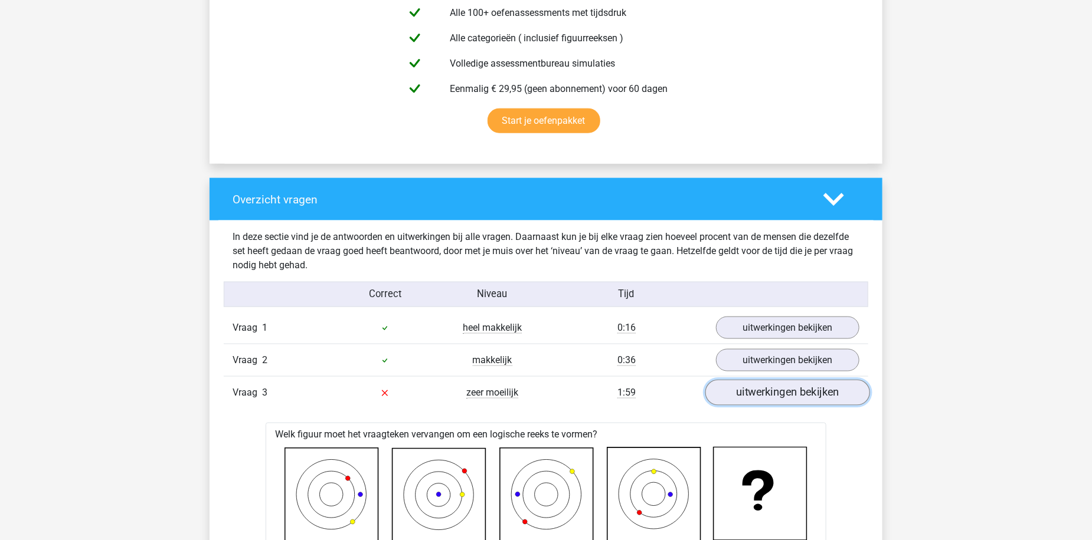
click at [791, 394] on link "uitwerkingen bekijken" at bounding box center [787, 393] width 165 height 26
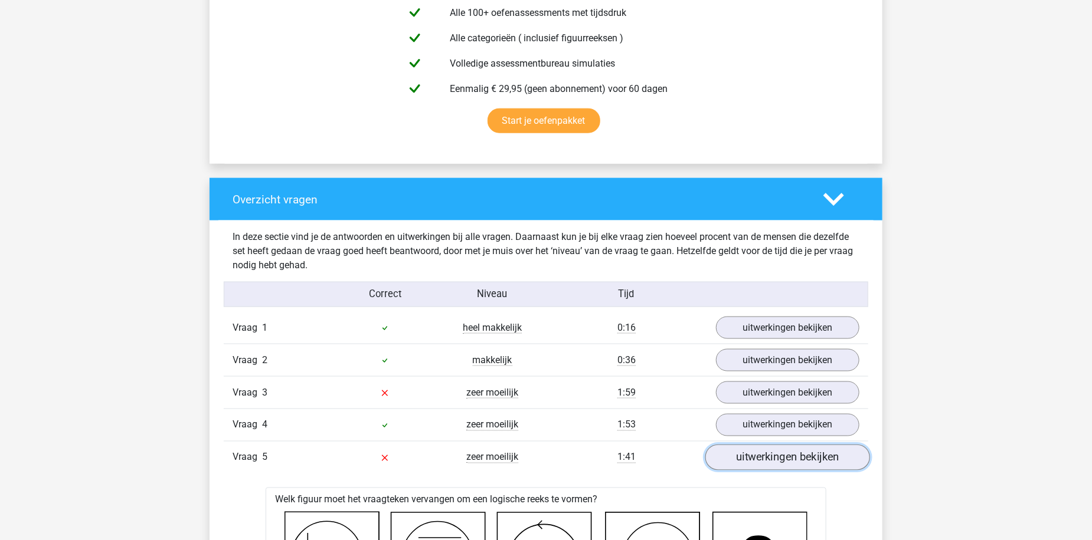
click at [788, 451] on link "uitwerkingen bekijken" at bounding box center [787, 458] width 165 height 26
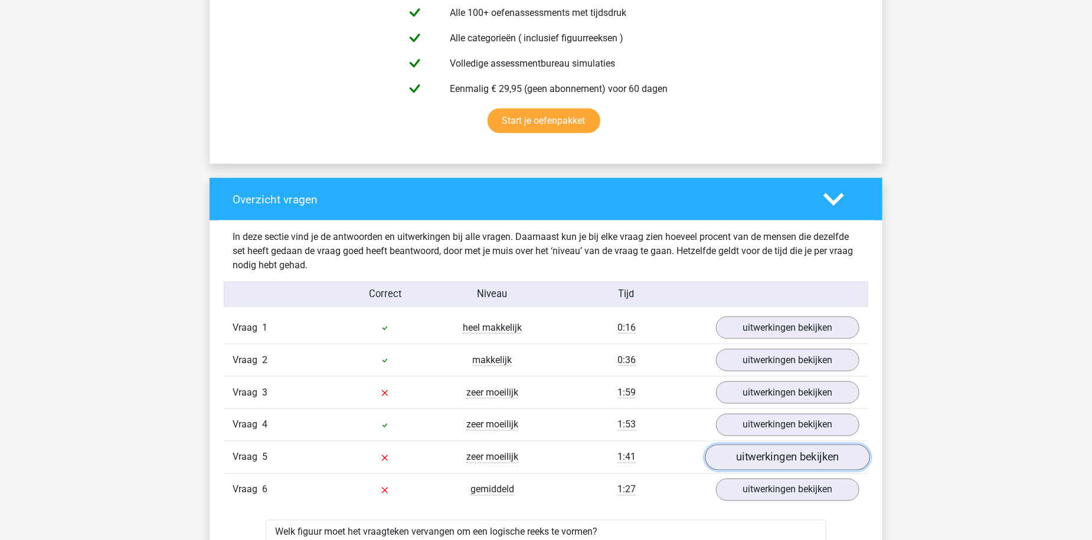
click at [788, 451] on link "uitwerkingen bekijken" at bounding box center [787, 458] width 165 height 26
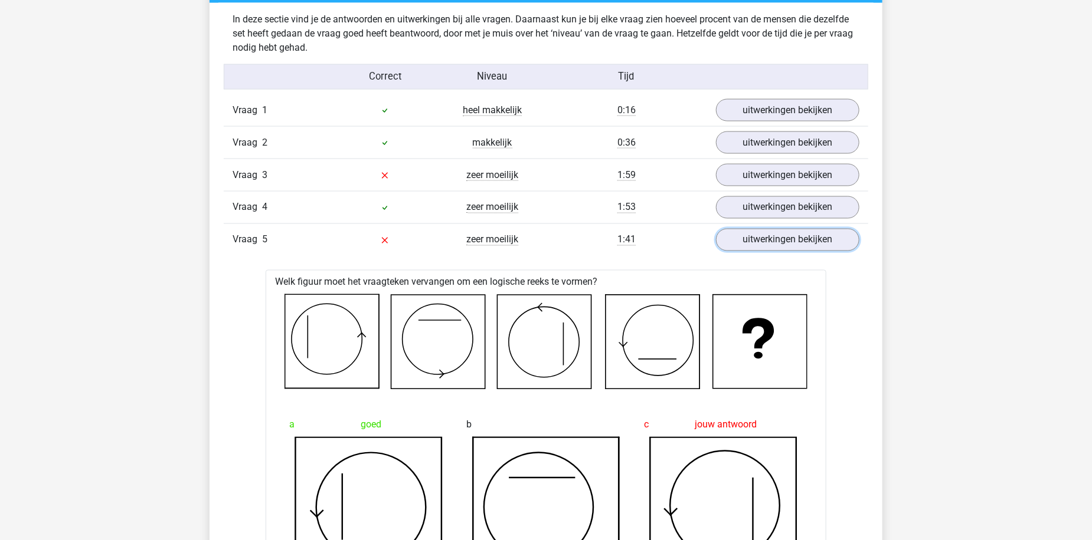
scroll to position [944, 0]
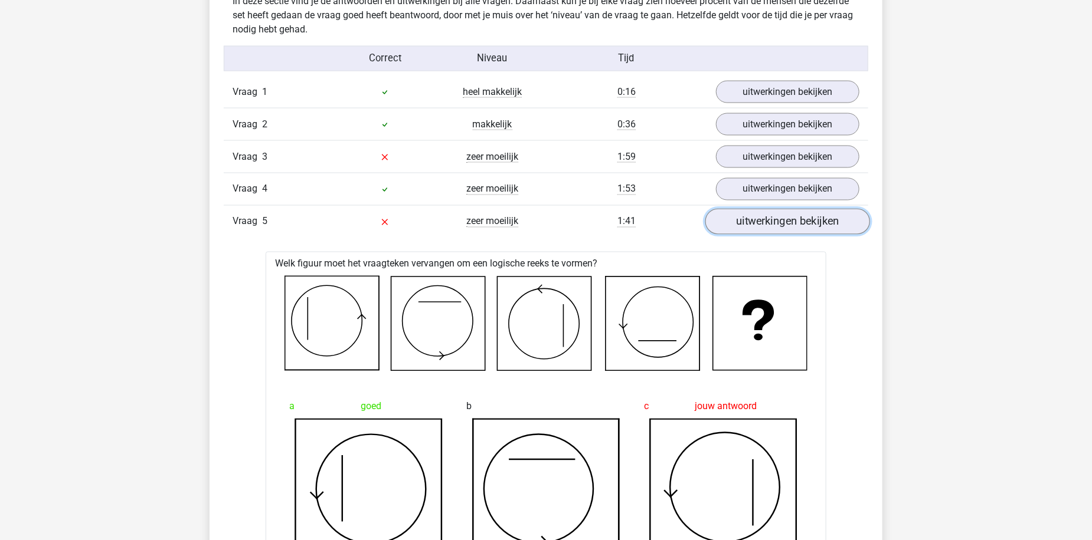
click at [785, 221] on link "uitwerkingen bekijken" at bounding box center [787, 222] width 165 height 26
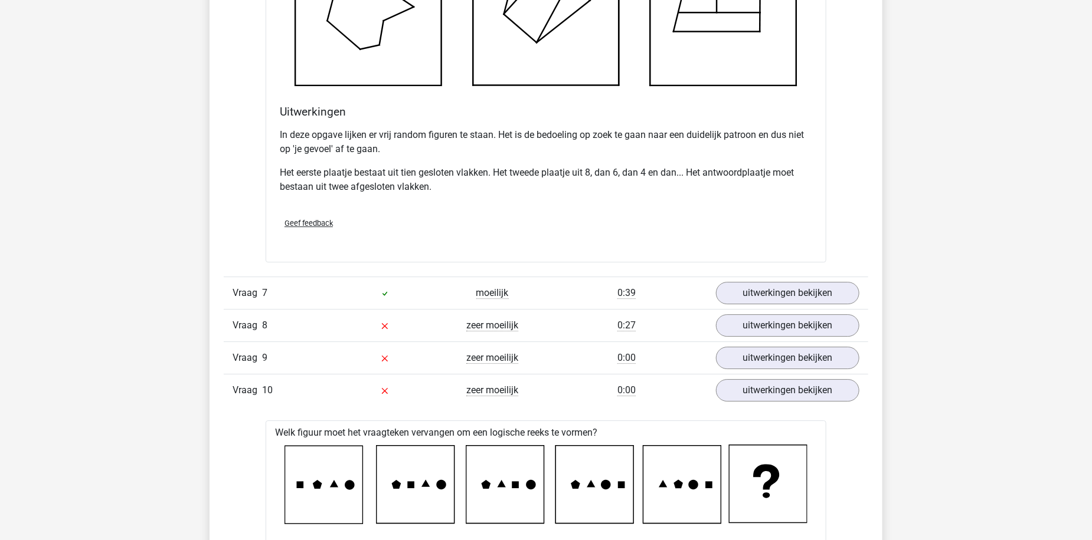
scroll to position [1770, 0]
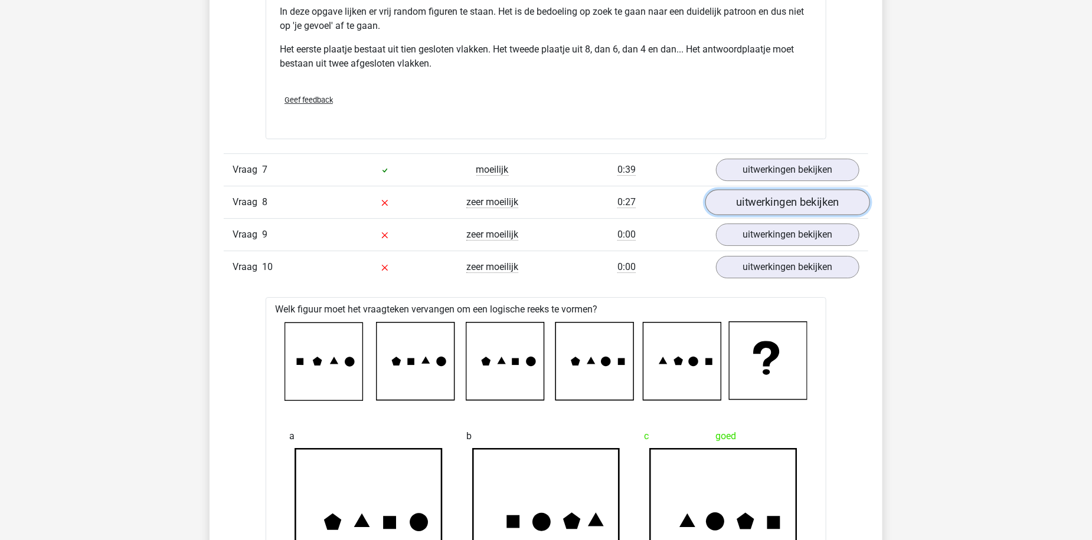
click at [801, 207] on link "uitwerkingen bekijken" at bounding box center [787, 202] width 165 height 26
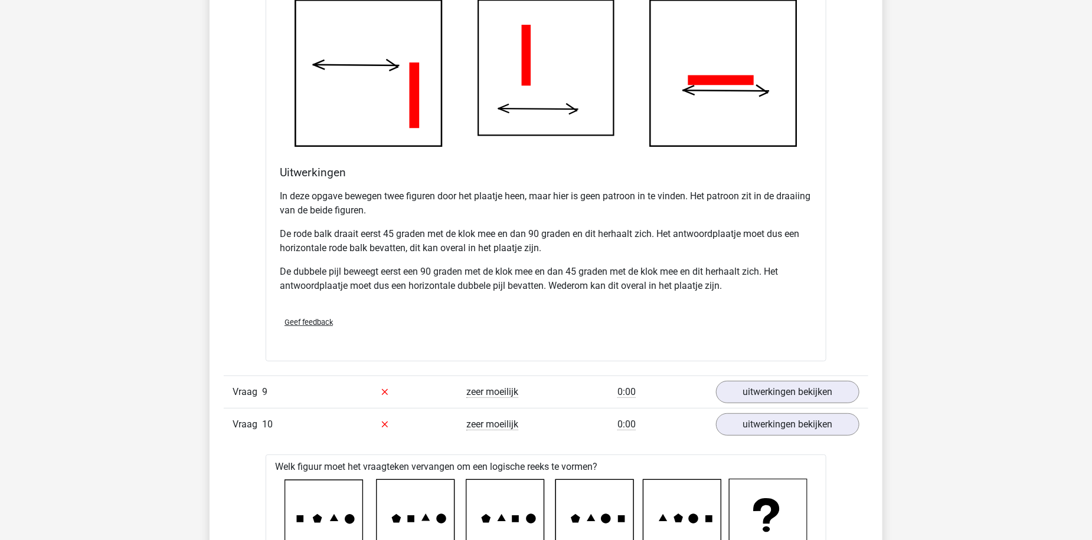
scroll to position [2419, 0]
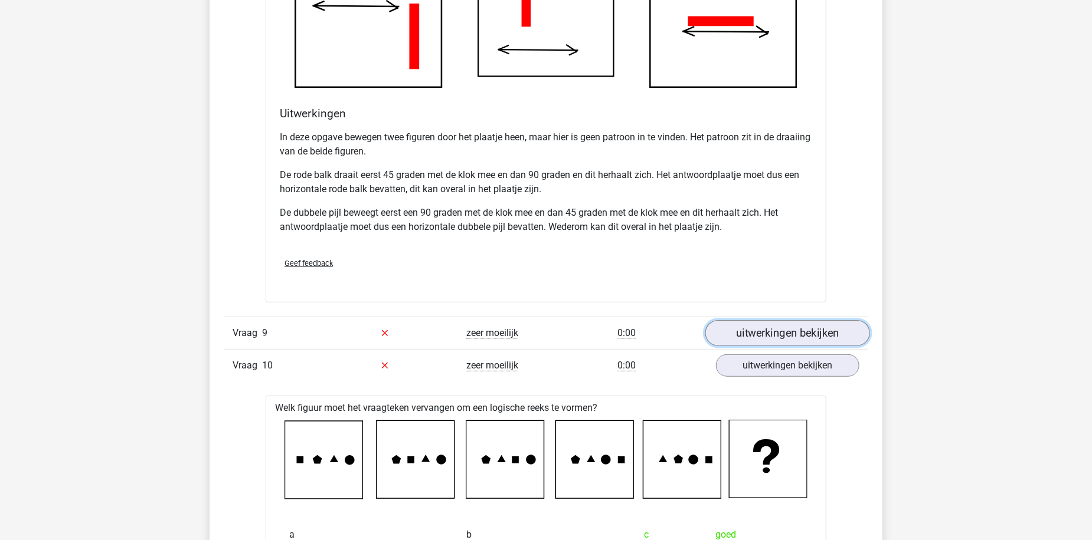
click at [795, 324] on link "uitwerkingen bekijken" at bounding box center [787, 333] width 165 height 26
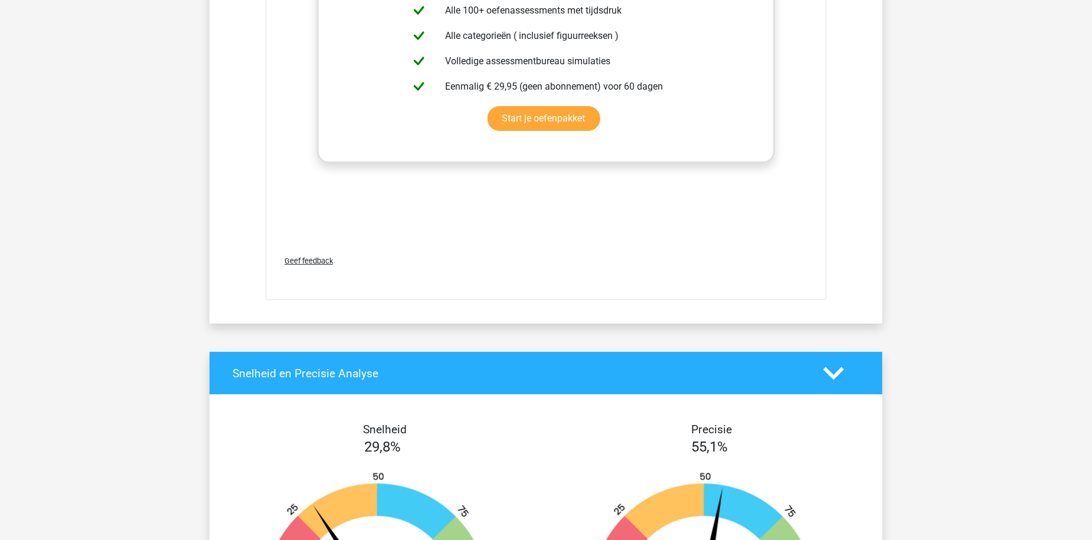
scroll to position [4543, 0]
